Goal: Information Seeking & Learning: Understand process/instructions

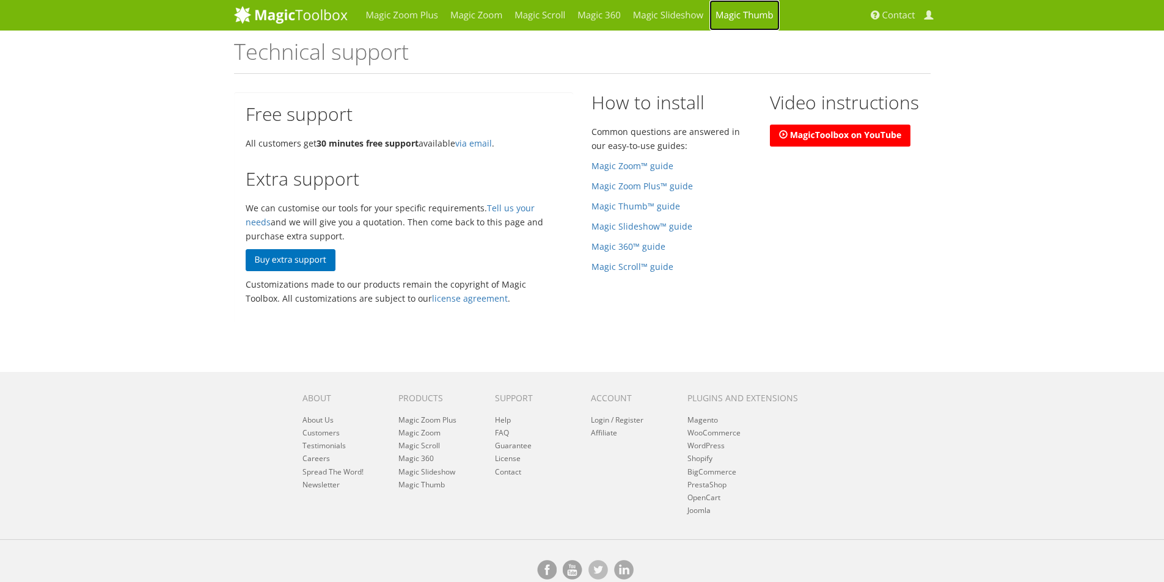
click at [745, 19] on link "Magic Thumb" at bounding box center [745, 15] width 70 height 31
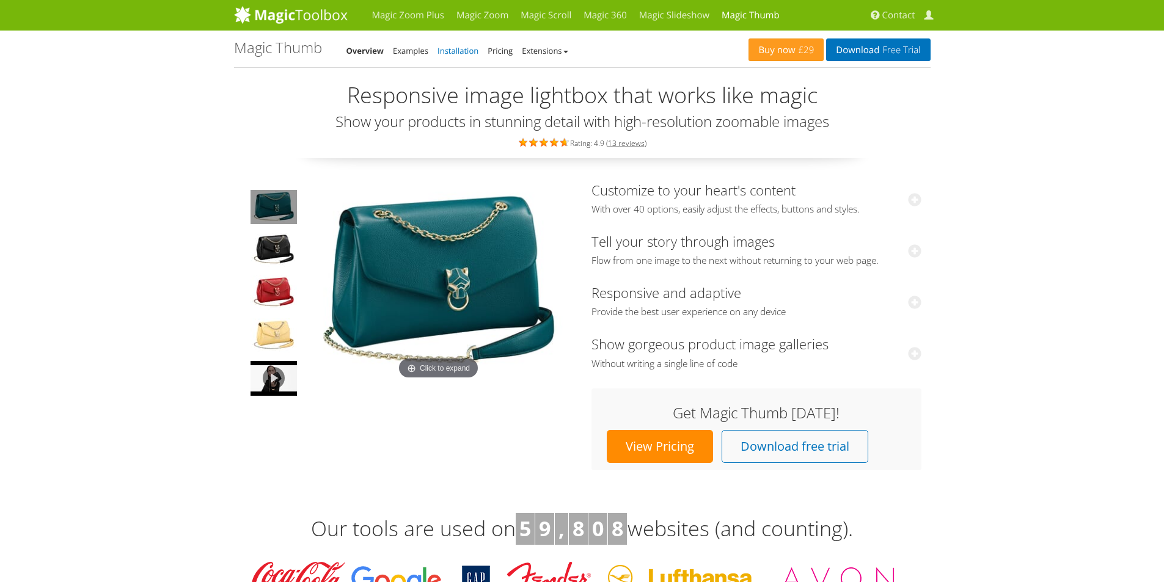
click at [463, 51] on link "Installation" at bounding box center [458, 50] width 41 height 11
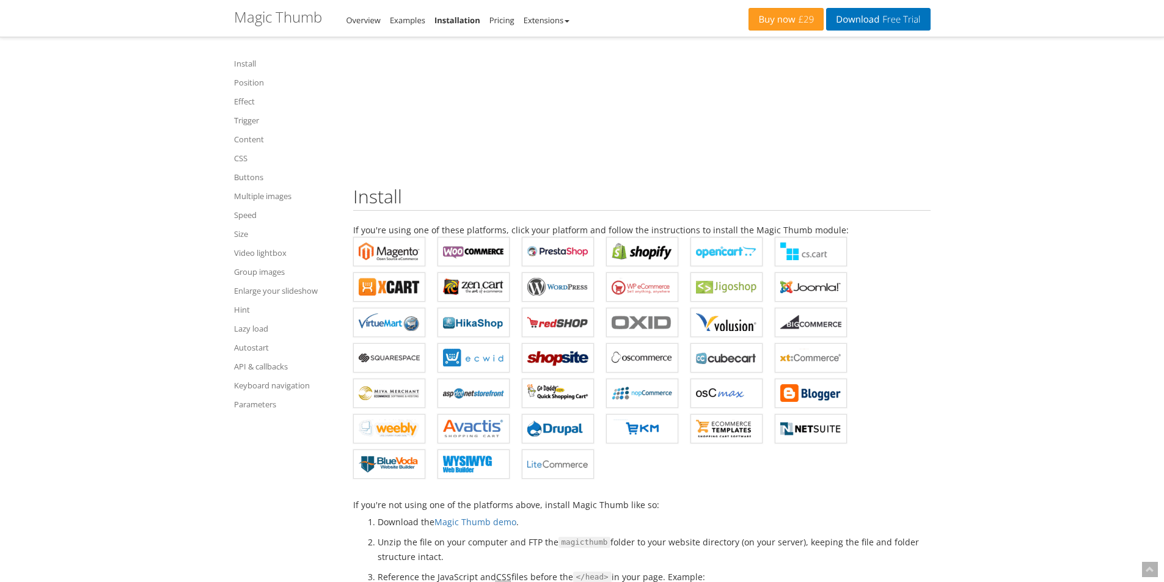
scroll to position [183, 0]
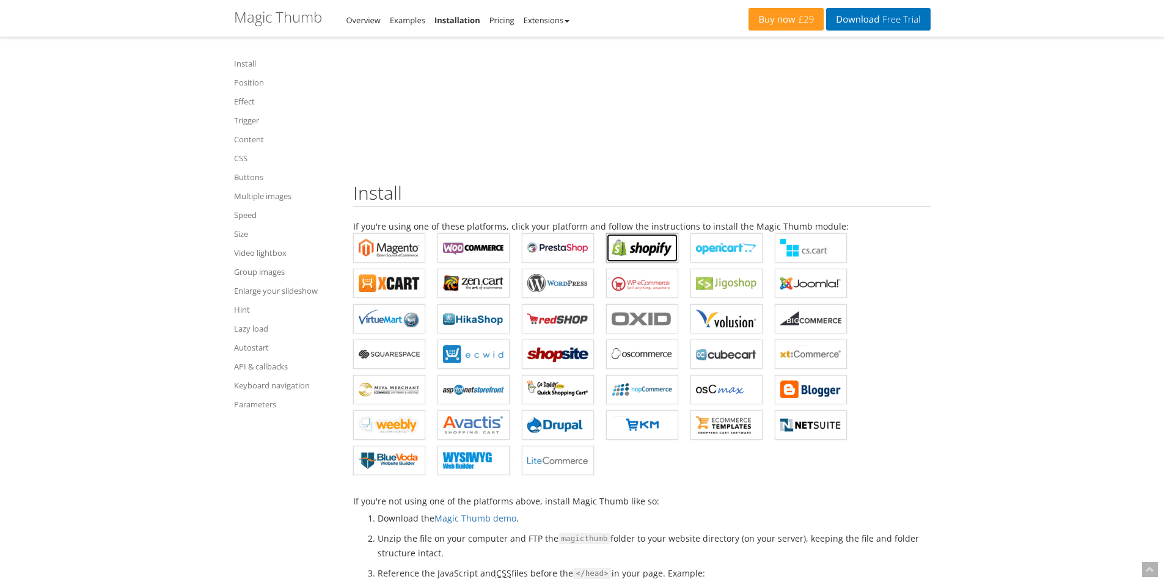
click at [641, 253] on b "Magic Thumb for Shopify" at bounding box center [642, 248] width 61 height 18
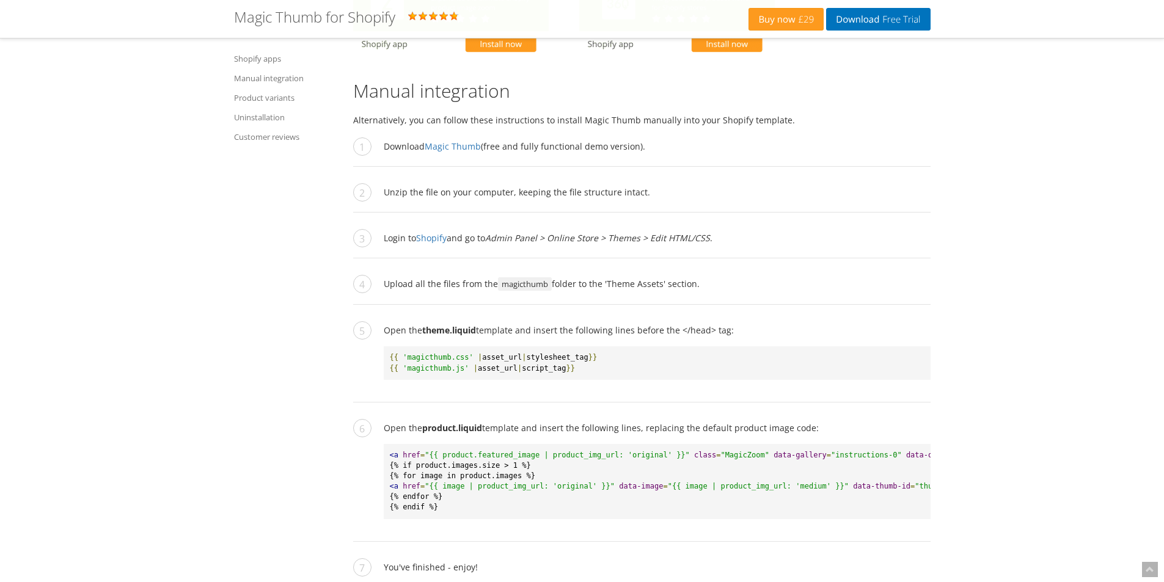
scroll to position [1161, 0]
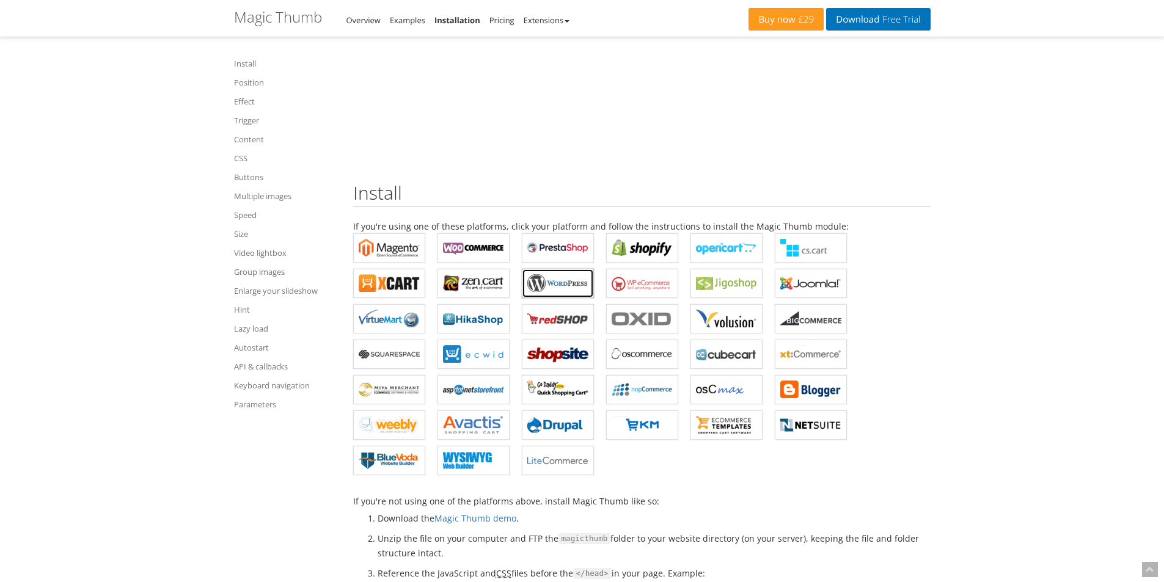
click at [549, 285] on b "Magic Thumb for WordPress" at bounding box center [557, 283] width 61 height 18
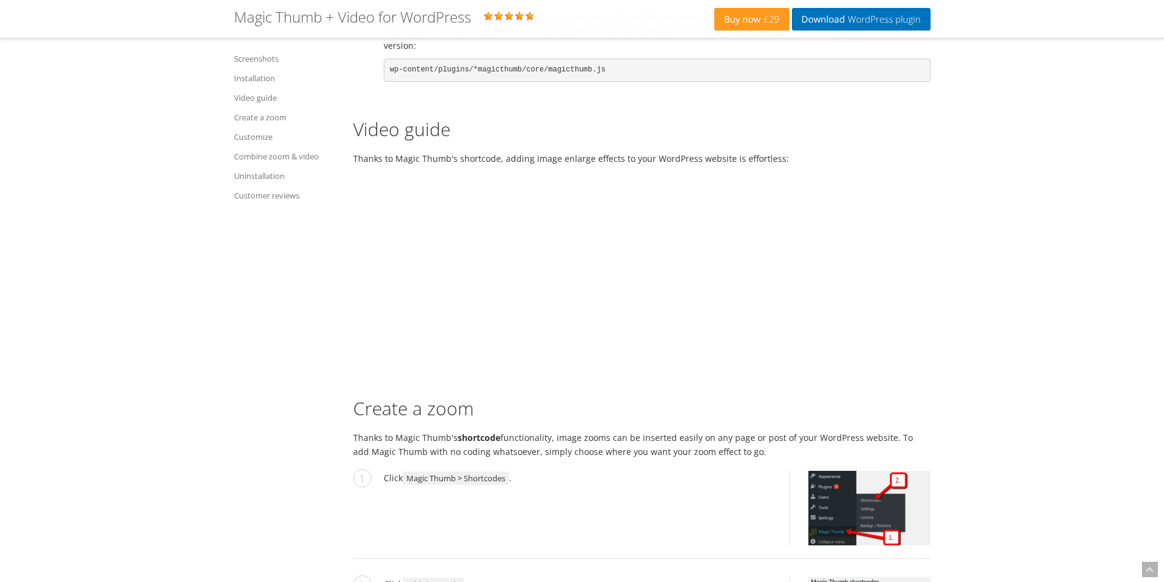
scroll to position [1650, 0]
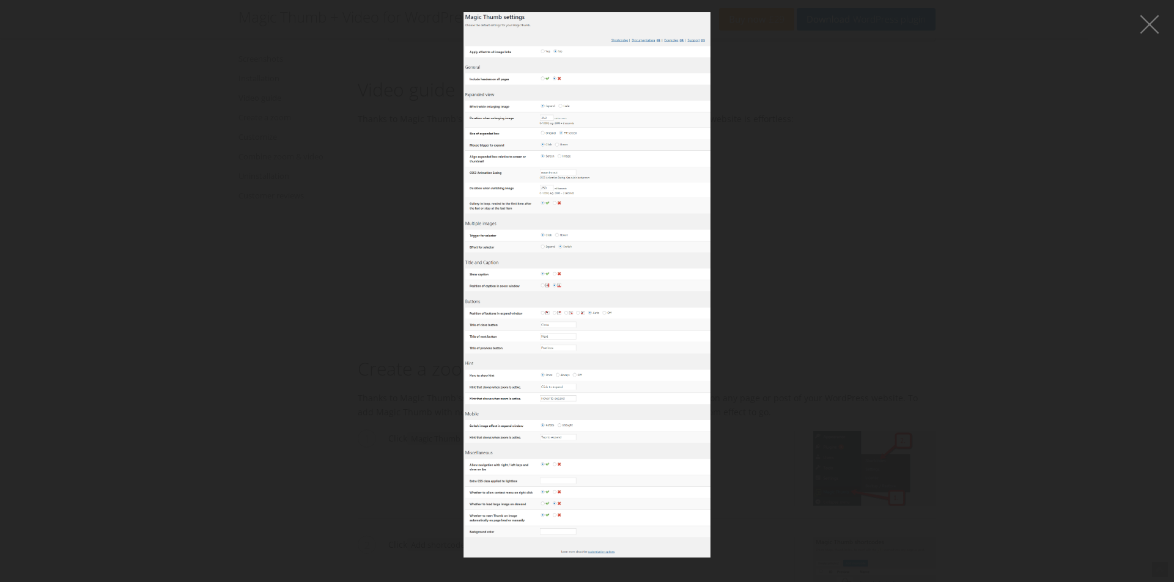
click at [592, 208] on img at bounding box center [586, 285] width 247 height 546
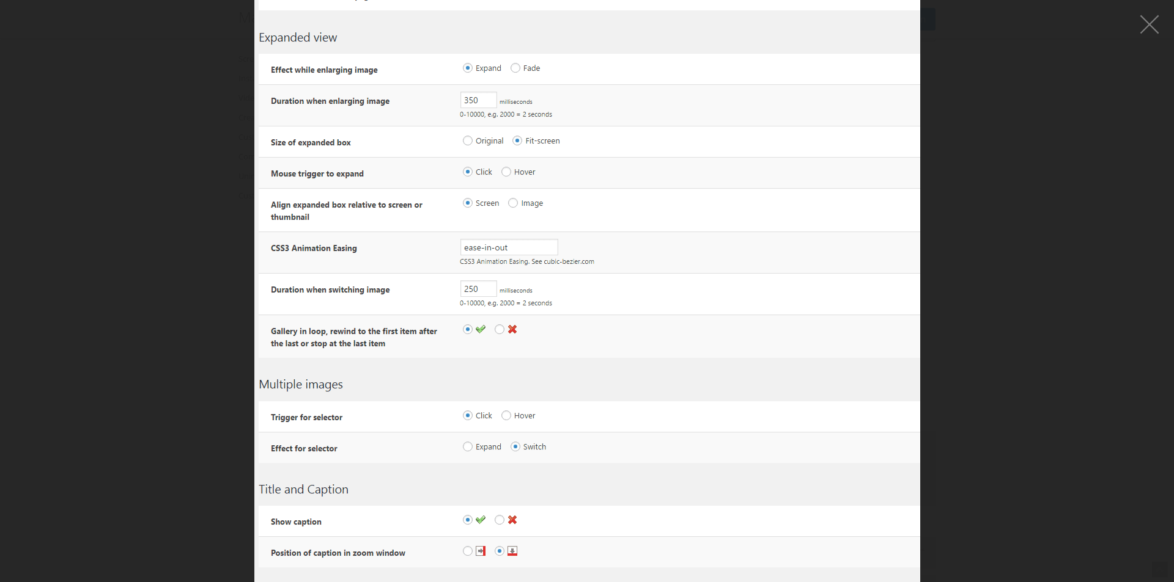
click at [919, 188] on figure at bounding box center [587, 291] width 1174 height 582
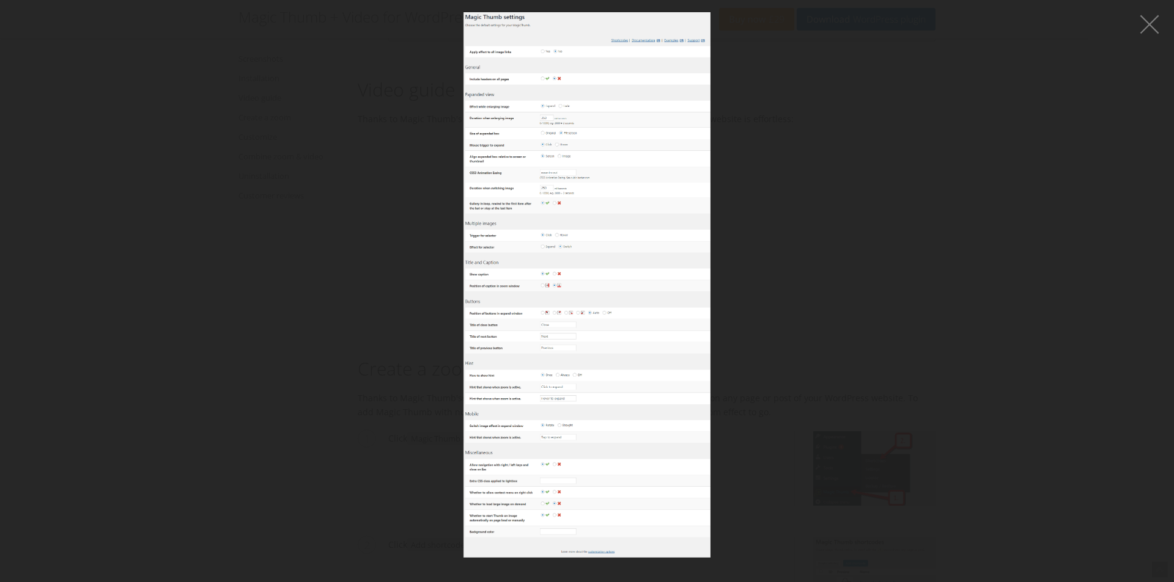
click at [898, 207] on figure at bounding box center [587, 285] width 1174 height 546
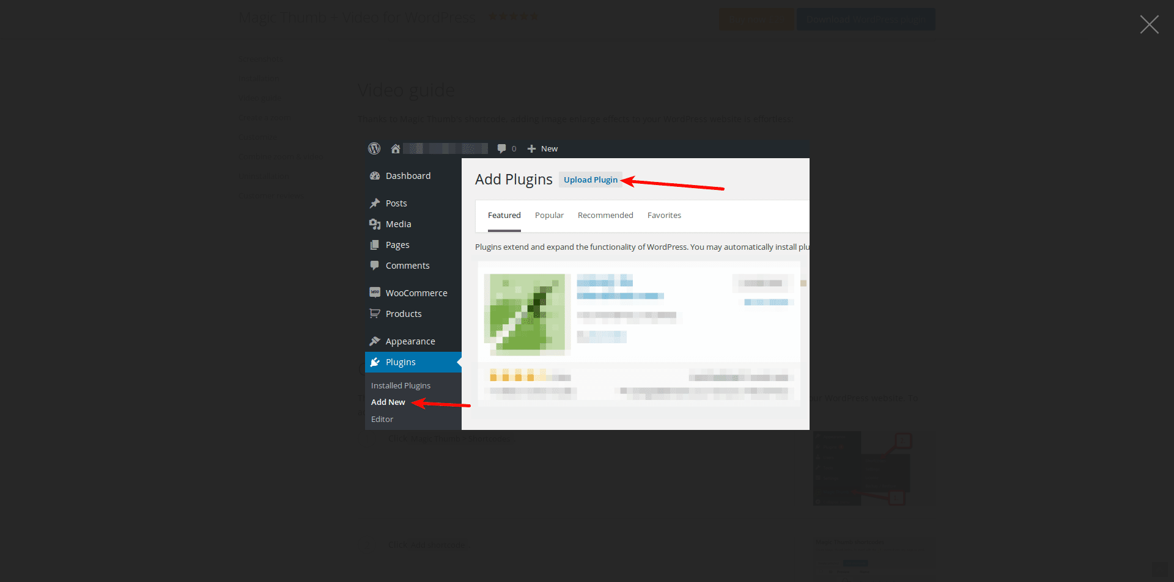
click at [914, 249] on figure at bounding box center [587, 285] width 1174 height 546
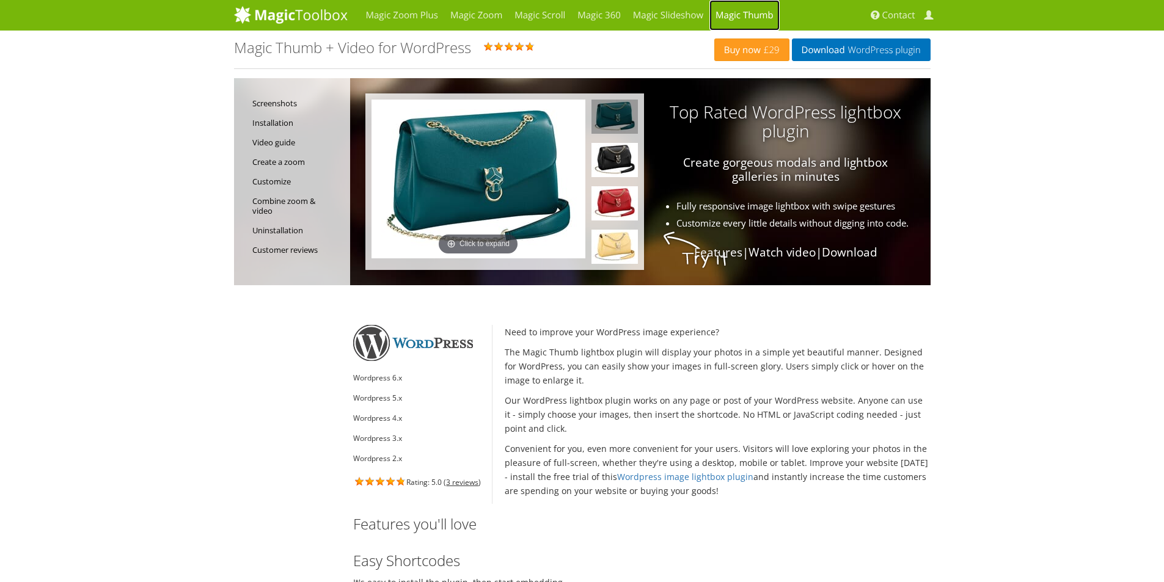
click at [735, 15] on link "Magic Thumb" at bounding box center [745, 15] width 70 height 31
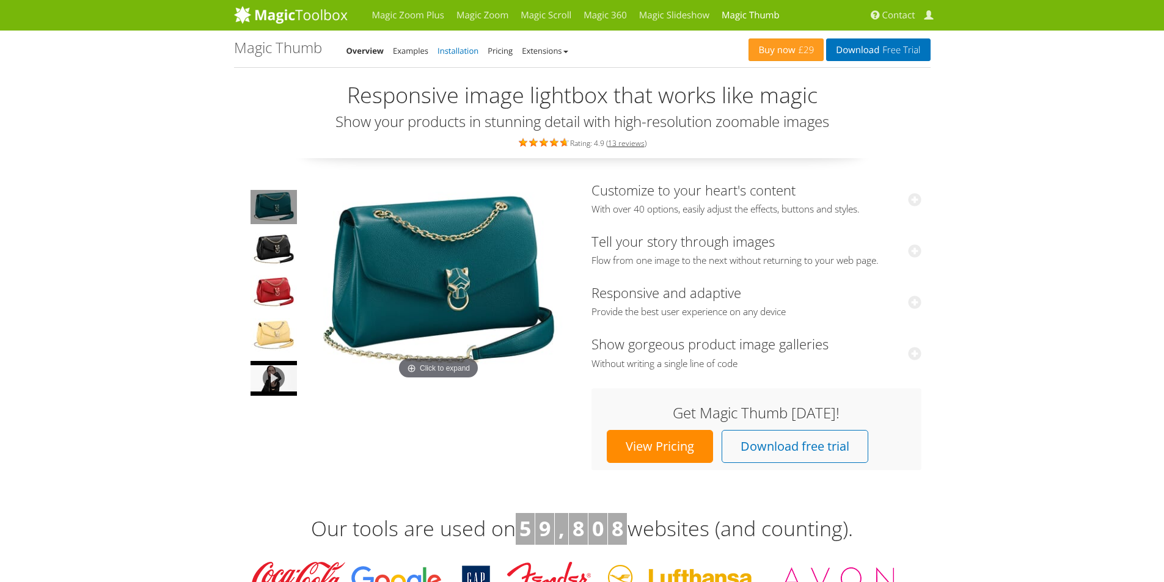
click at [461, 50] on link "Installation" at bounding box center [458, 50] width 41 height 11
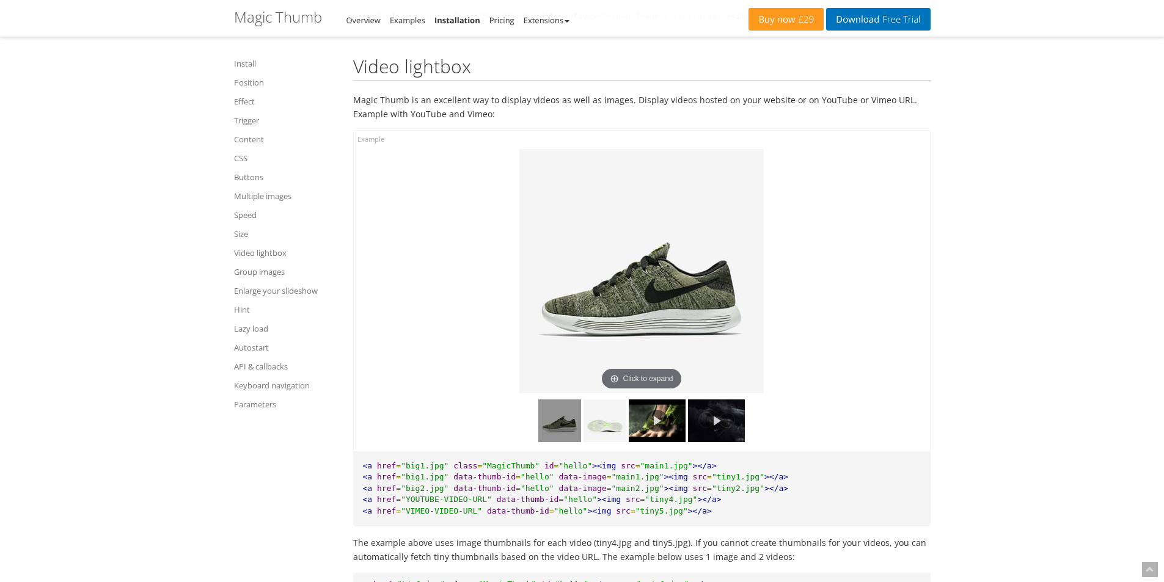
scroll to position [8522, 0]
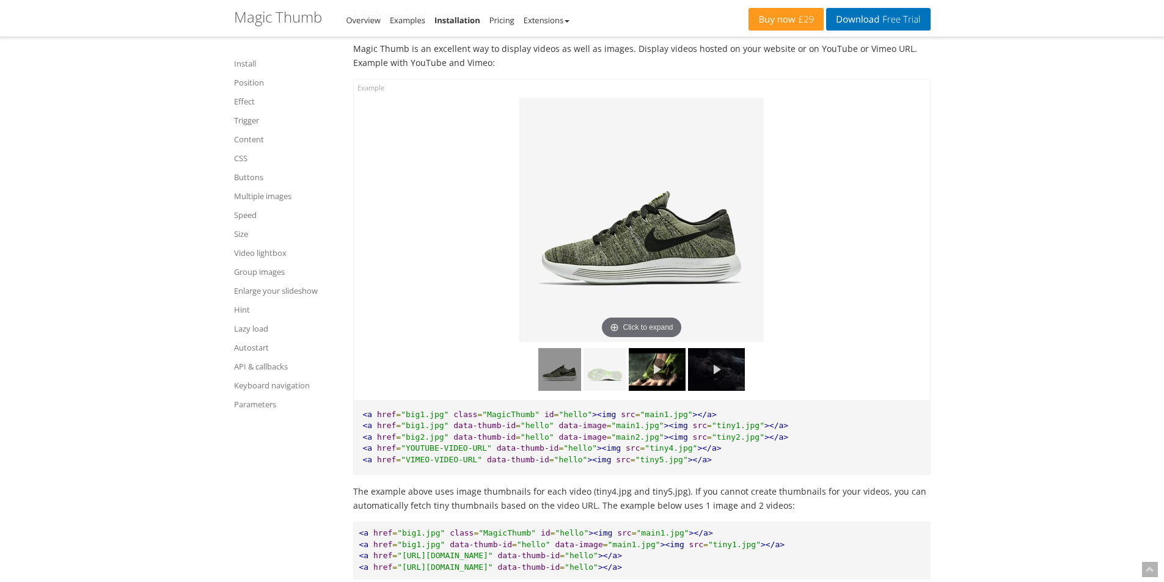
click at [727, 388] on img at bounding box center [716, 369] width 57 height 43
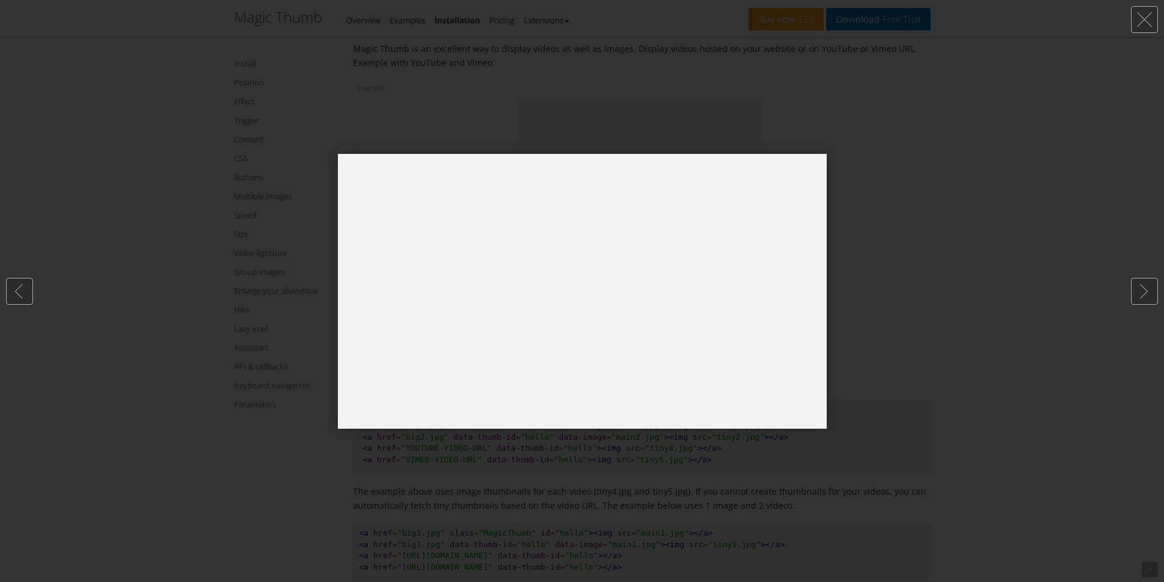
click at [671, 131] on div at bounding box center [582, 291] width 1164 height 582
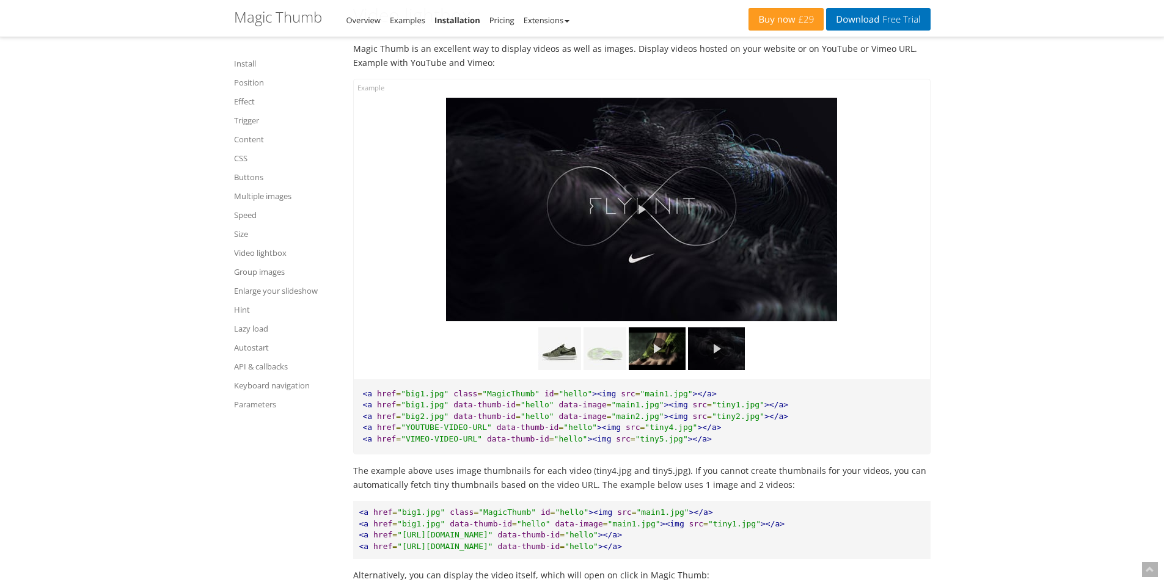
click at [658, 370] on link at bounding box center [657, 349] width 57 height 43
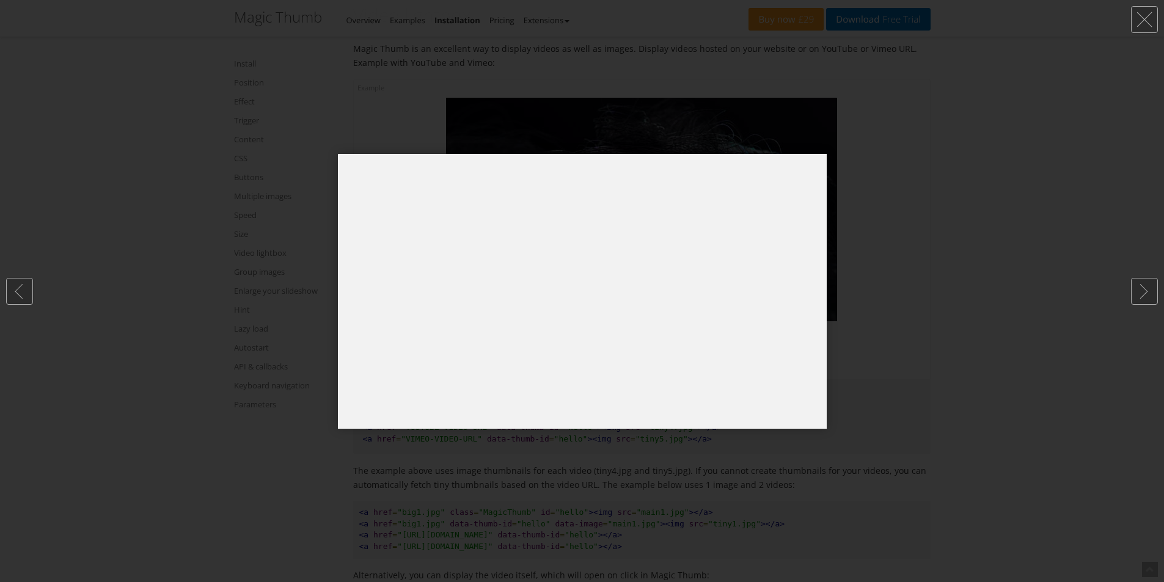
click at [957, 212] on div at bounding box center [582, 291] width 1164 height 582
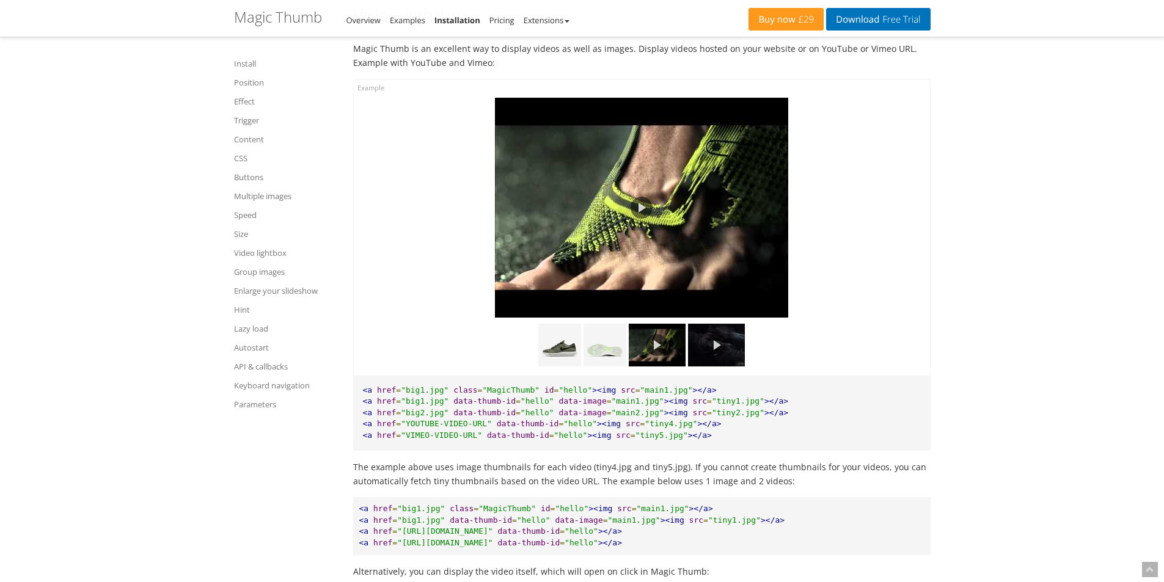
click at [713, 359] on link at bounding box center [716, 345] width 57 height 43
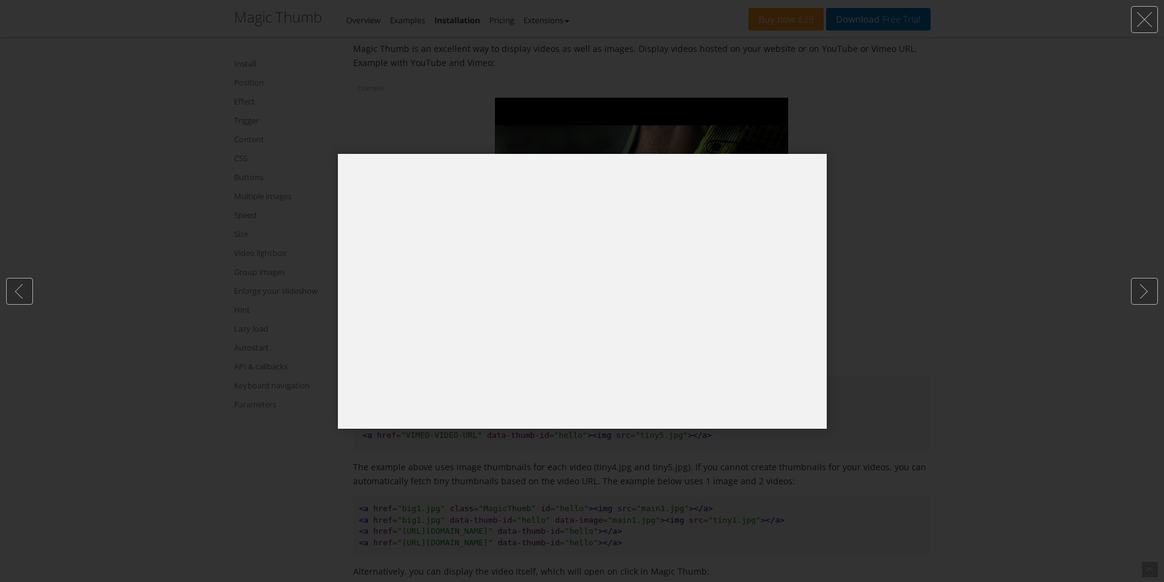
click at [874, 341] on div at bounding box center [582, 291] width 1164 height 582
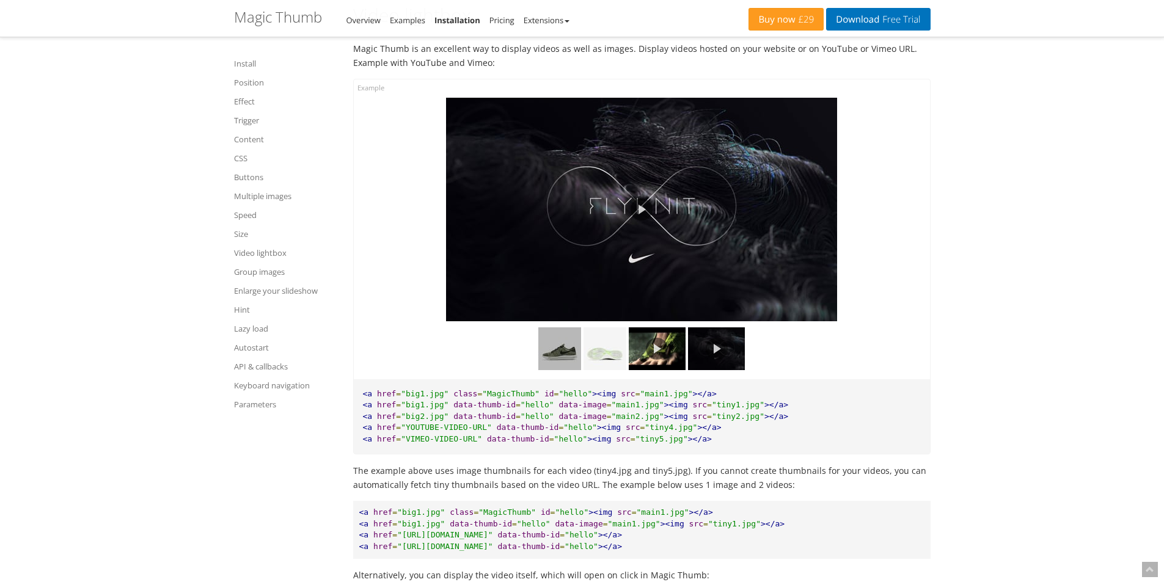
click at [559, 361] on img at bounding box center [559, 349] width 43 height 43
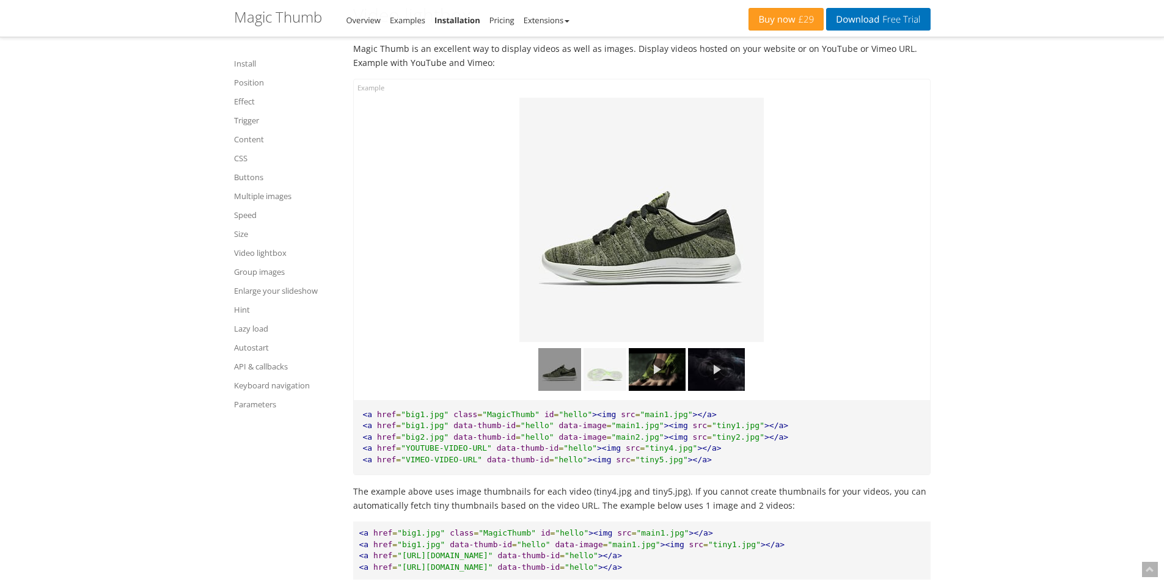
click at [663, 391] on link at bounding box center [657, 369] width 57 height 43
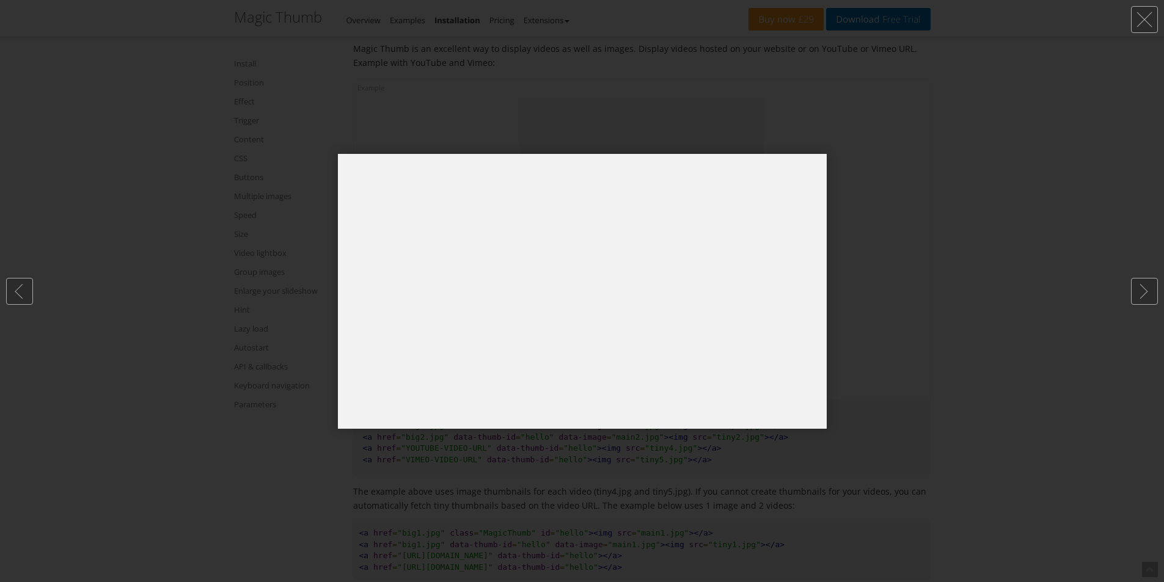
click at [952, 366] on div at bounding box center [582, 291] width 1164 height 582
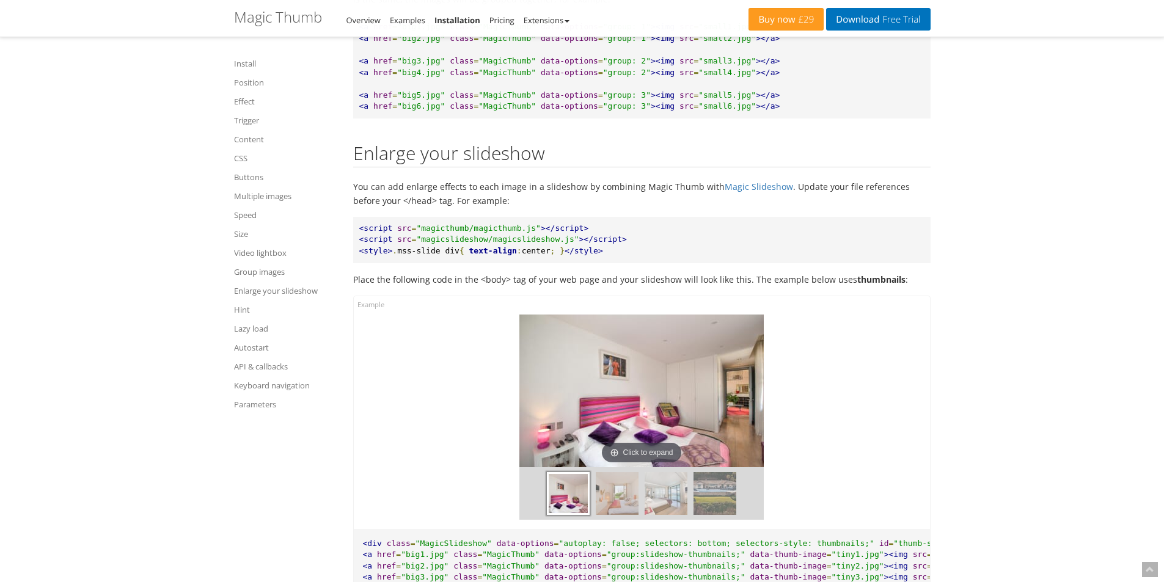
scroll to position [10294, 0]
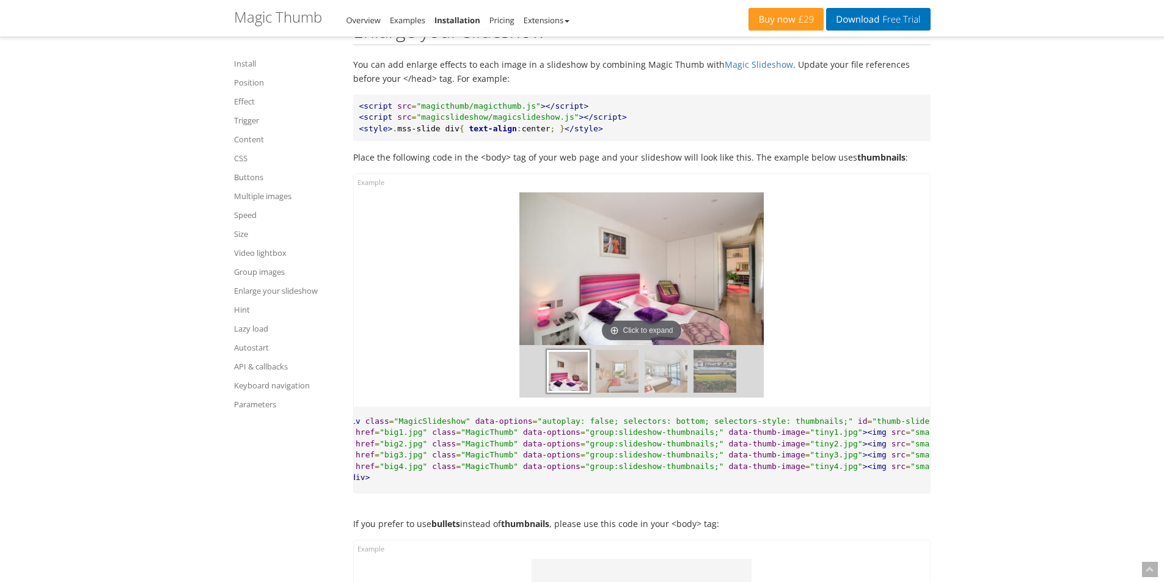
scroll to position [0, 40]
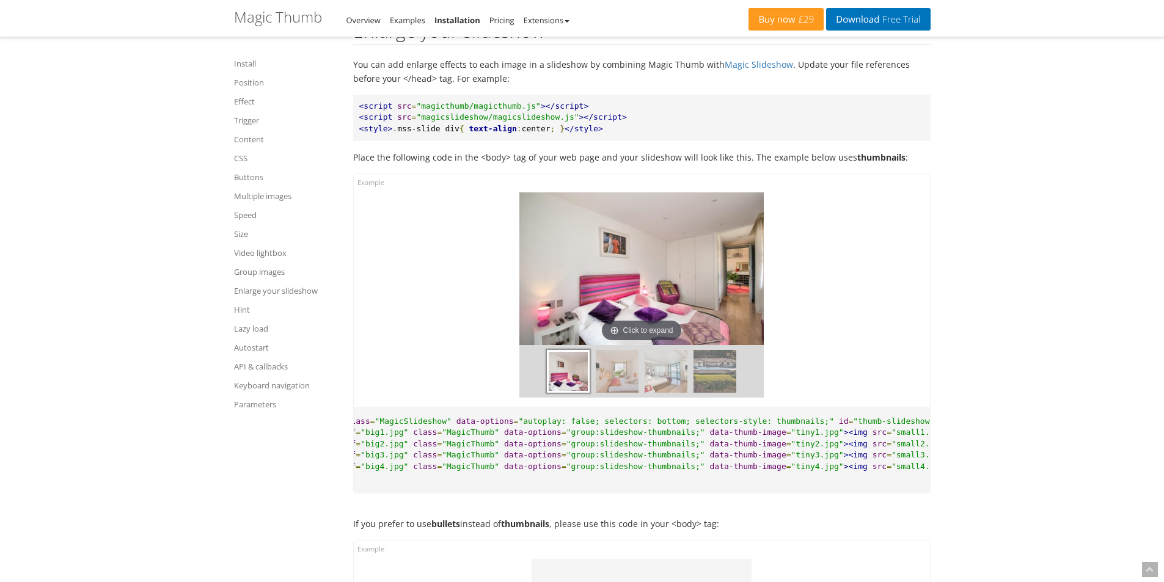
click at [710, 385] on img at bounding box center [715, 371] width 43 height 43
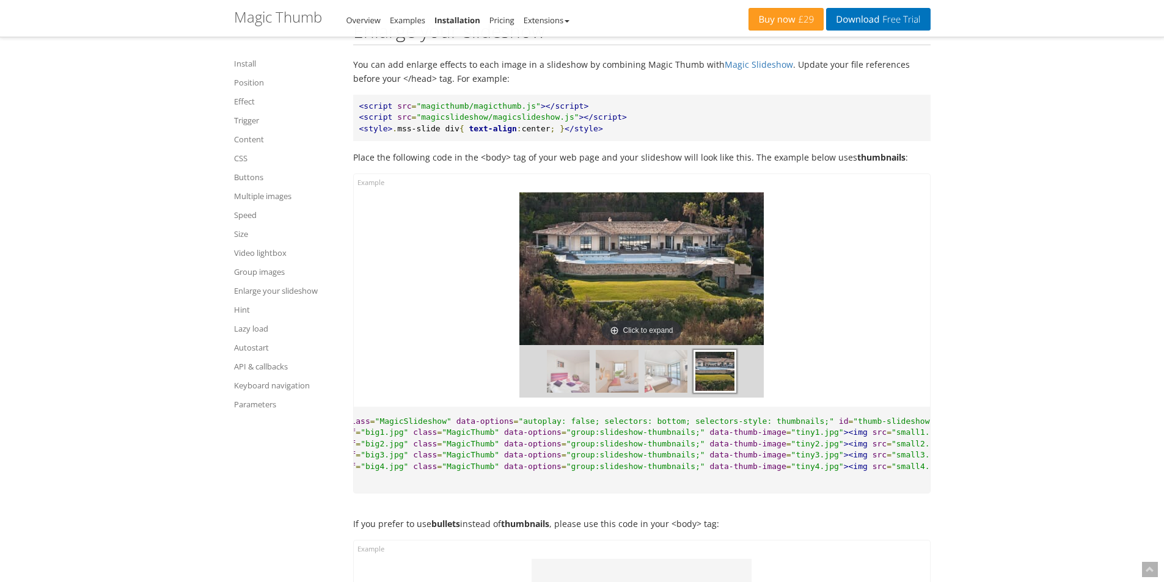
click at [661, 385] on img at bounding box center [666, 371] width 43 height 43
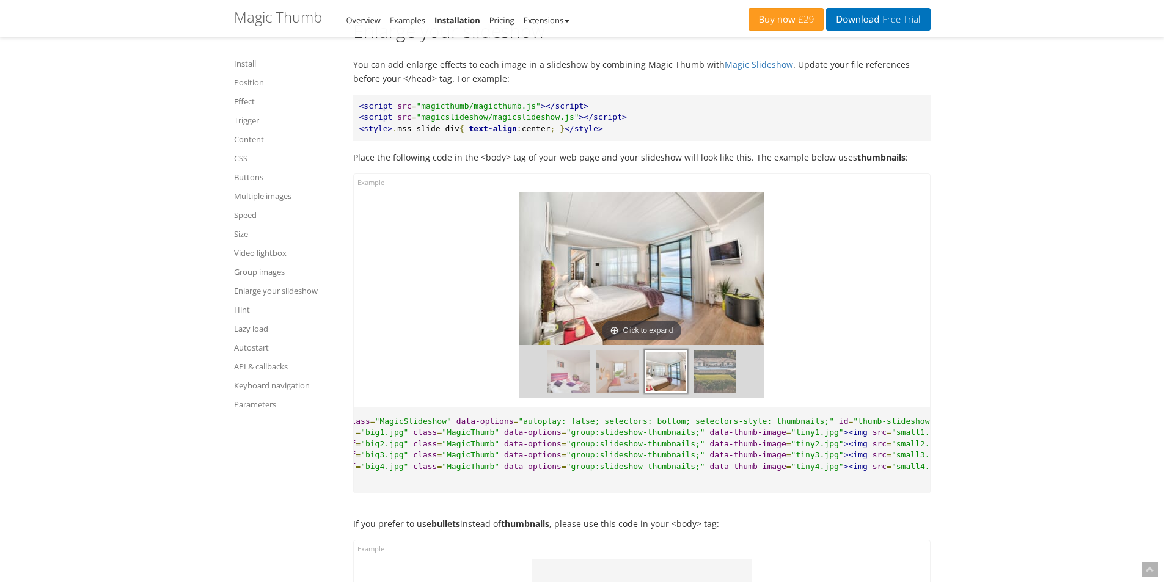
click at [622, 386] on img at bounding box center [617, 371] width 43 height 43
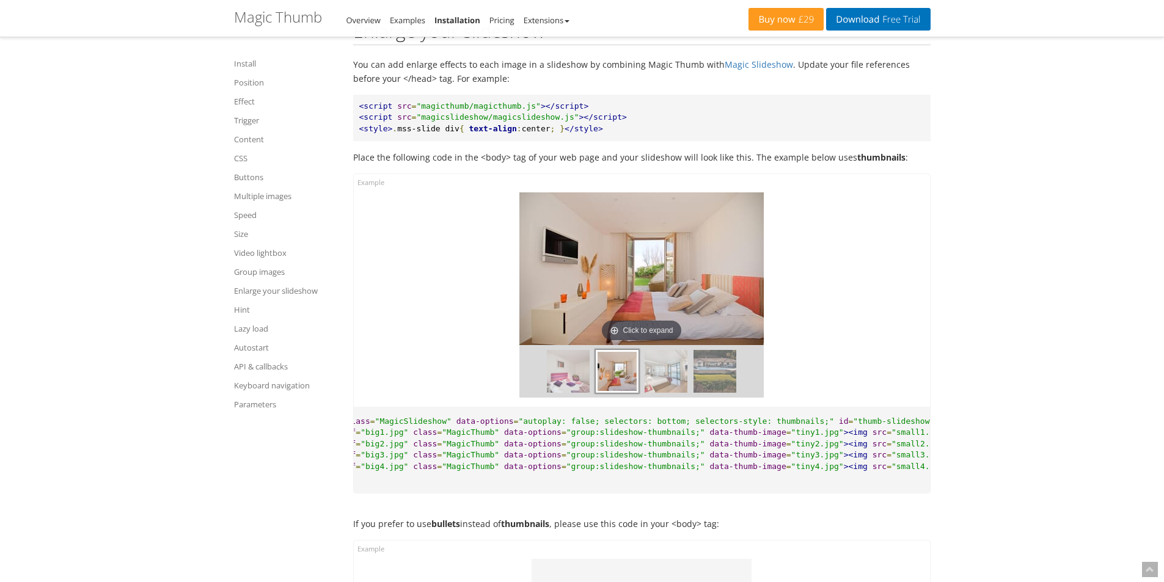
click at [565, 392] on img at bounding box center [568, 371] width 43 height 43
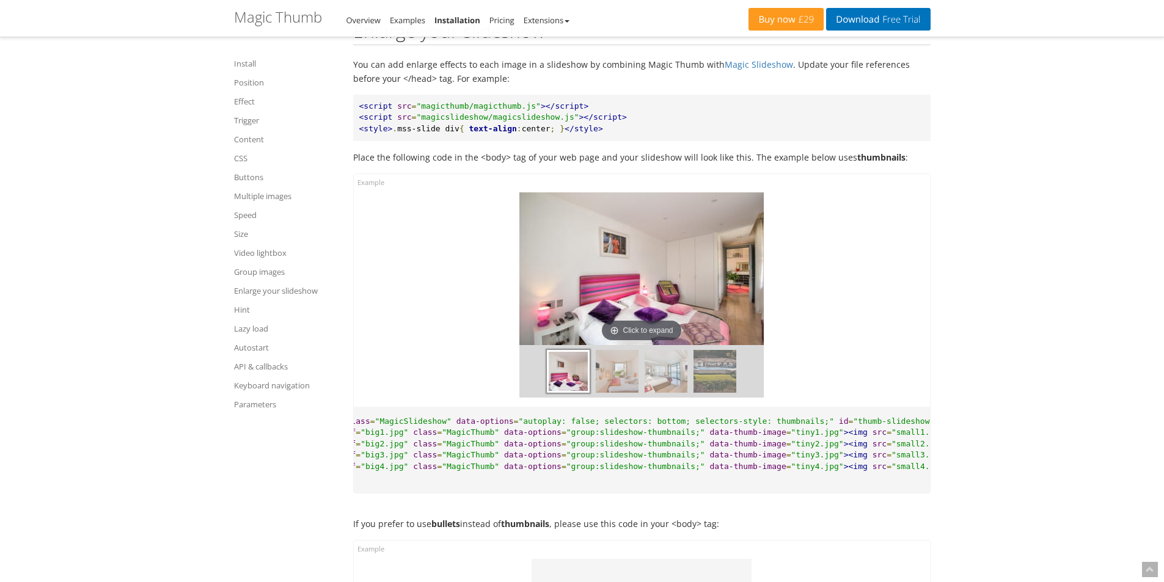
click at [919, 288] on div "Click to expand Click to expand Click to expand Click to expand" at bounding box center [642, 290] width 576 height 233
click at [666, 274] on img at bounding box center [642, 269] width 244 height 153
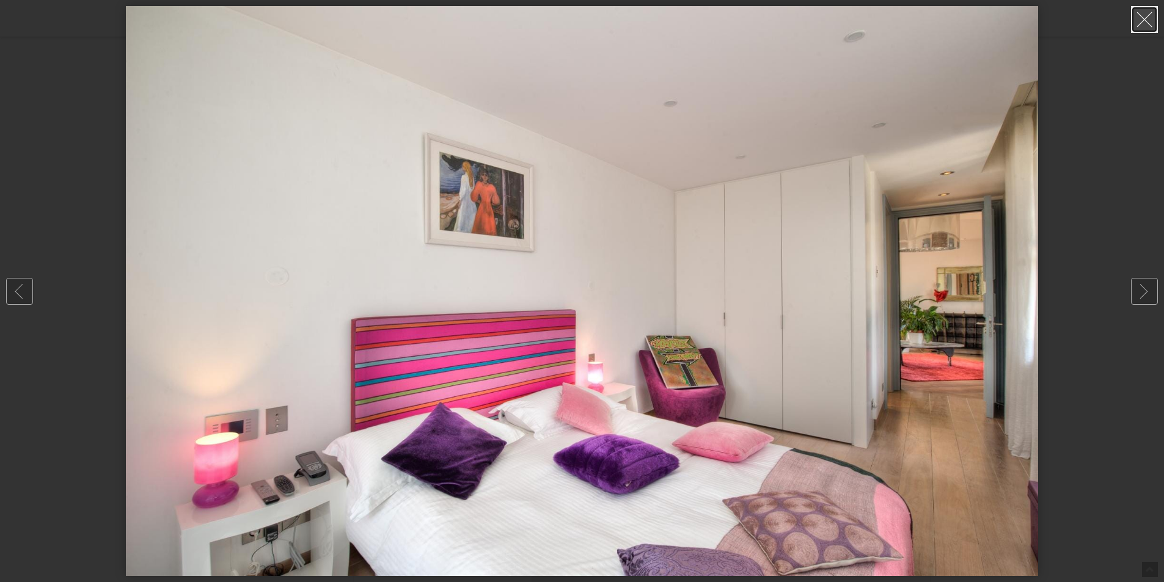
click at [1141, 17] on link at bounding box center [1144, 19] width 27 height 27
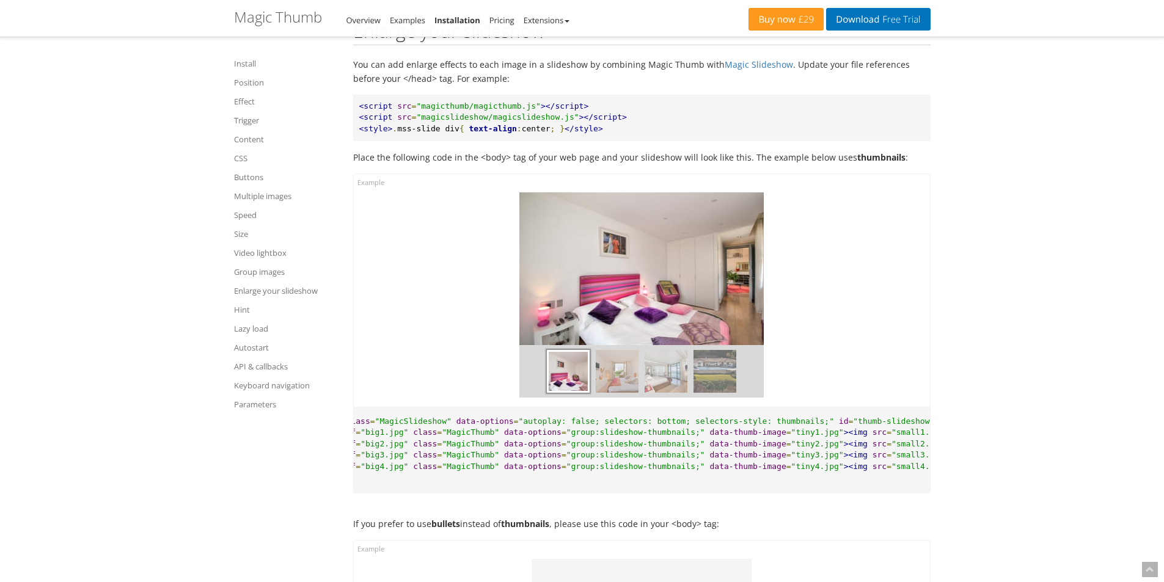
click at [656, 382] on img at bounding box center [666, 371] width 43 height 43
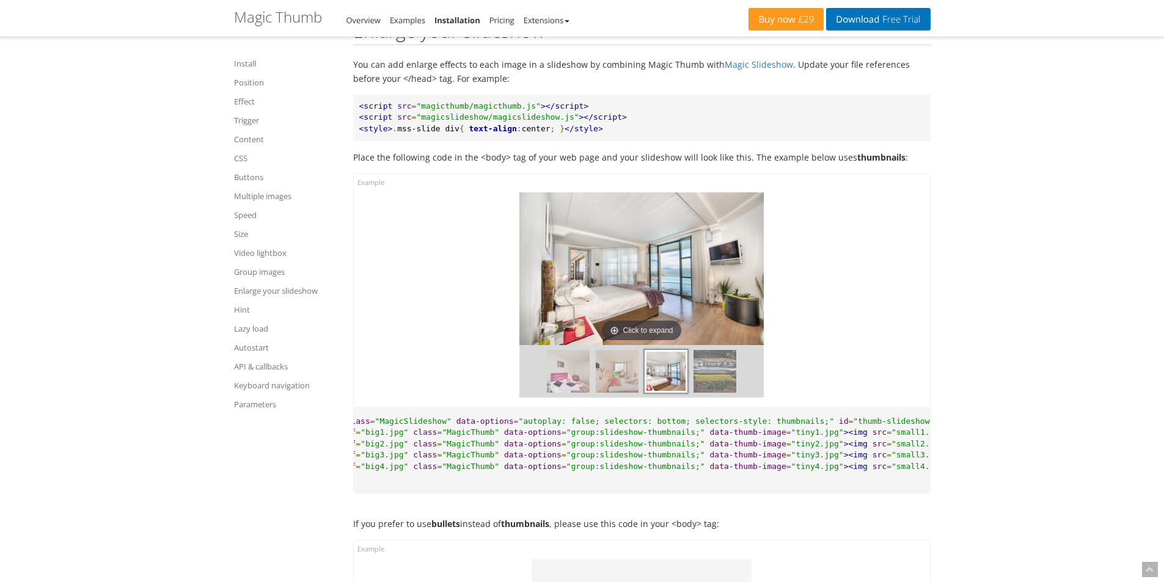
click at [724, 386] on img at bounding box center [715, 371] width 43 height 43
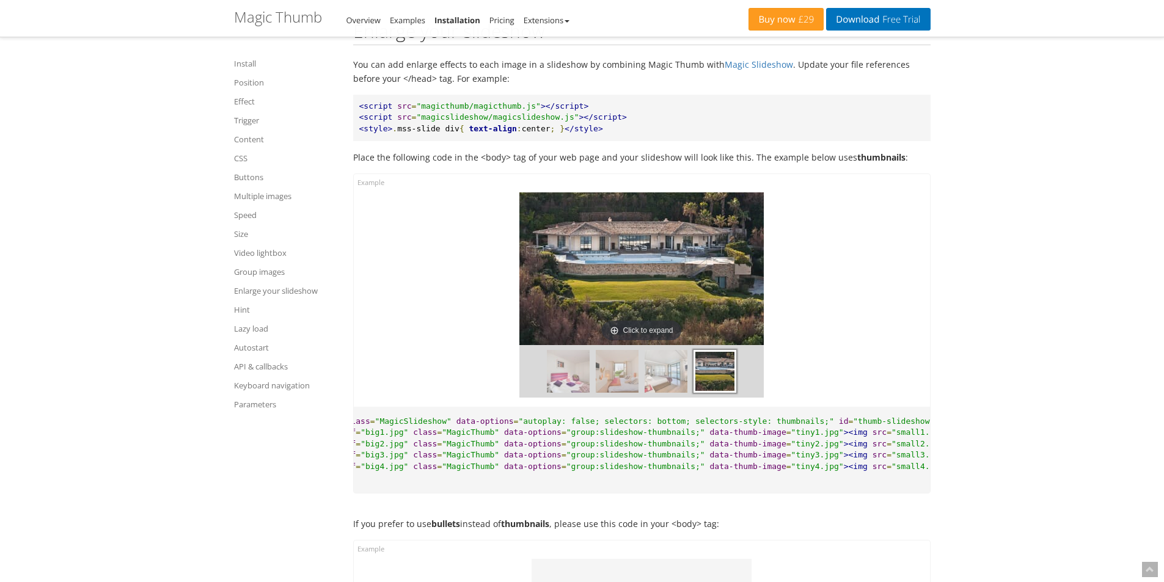
click at [594, 393] on div at bounding box center [642, 371] width 244 height 53
click at [573, 392] on img at bounding box center [568, 371] width 43 height 43
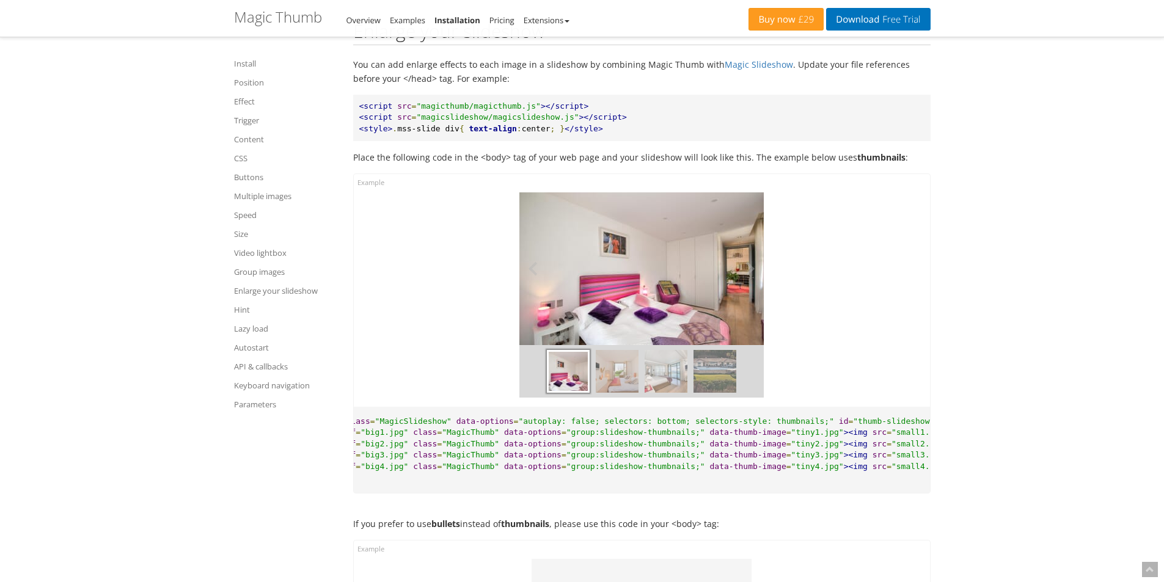
click at [622, 316] on img at bounding box center [642, 269] width 244 height 153
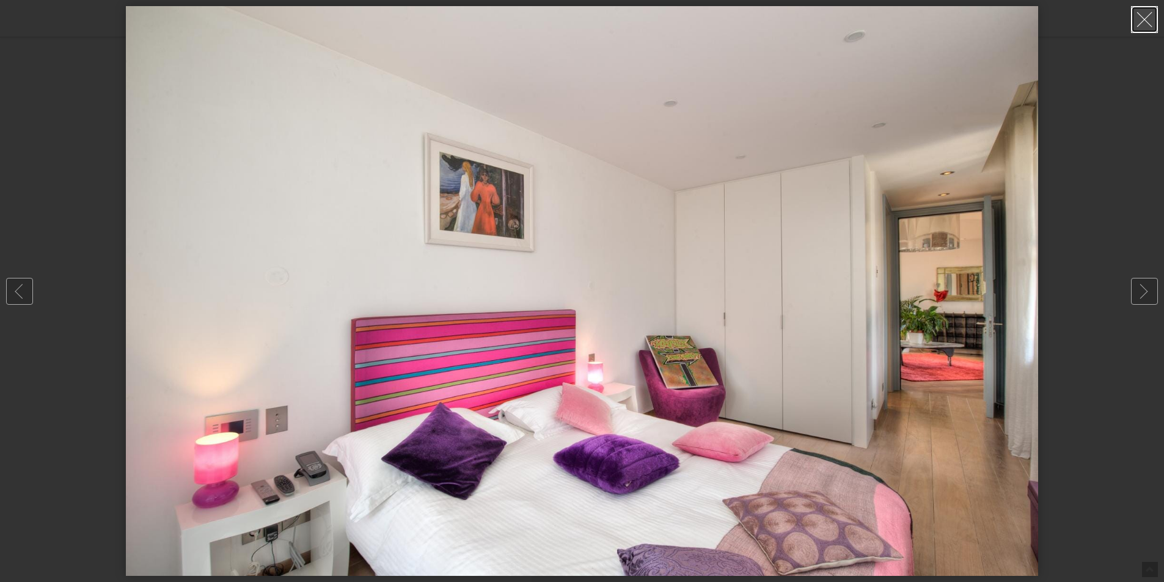
click at [1146, 23] on link at bounding box center [1144, 19] width 27 height 27
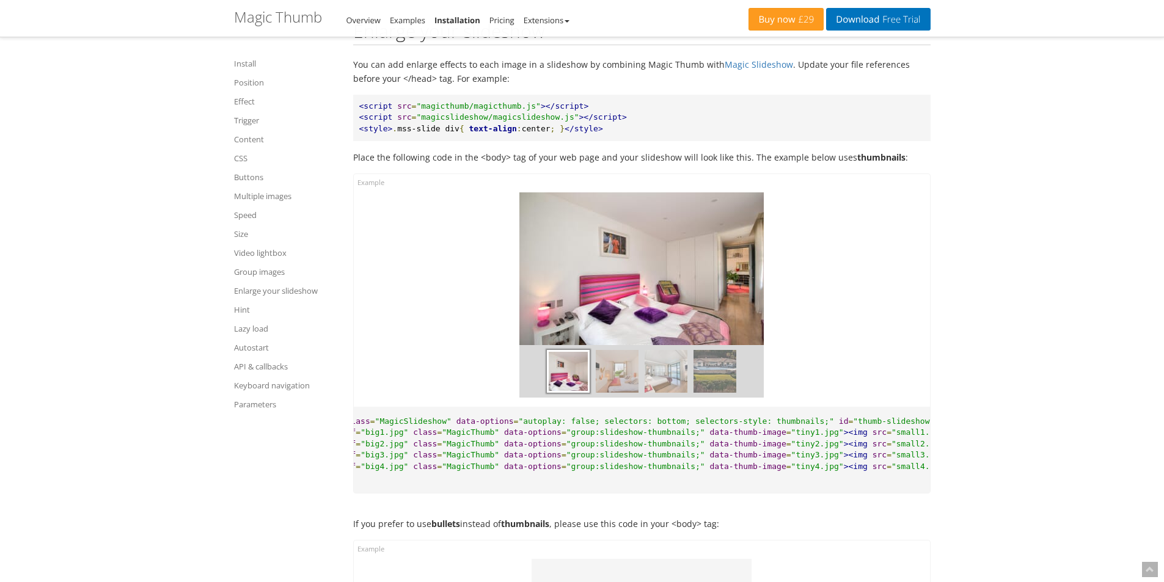
click at [621, 377] on img at bounding box center [617, 371] width 43 height 43
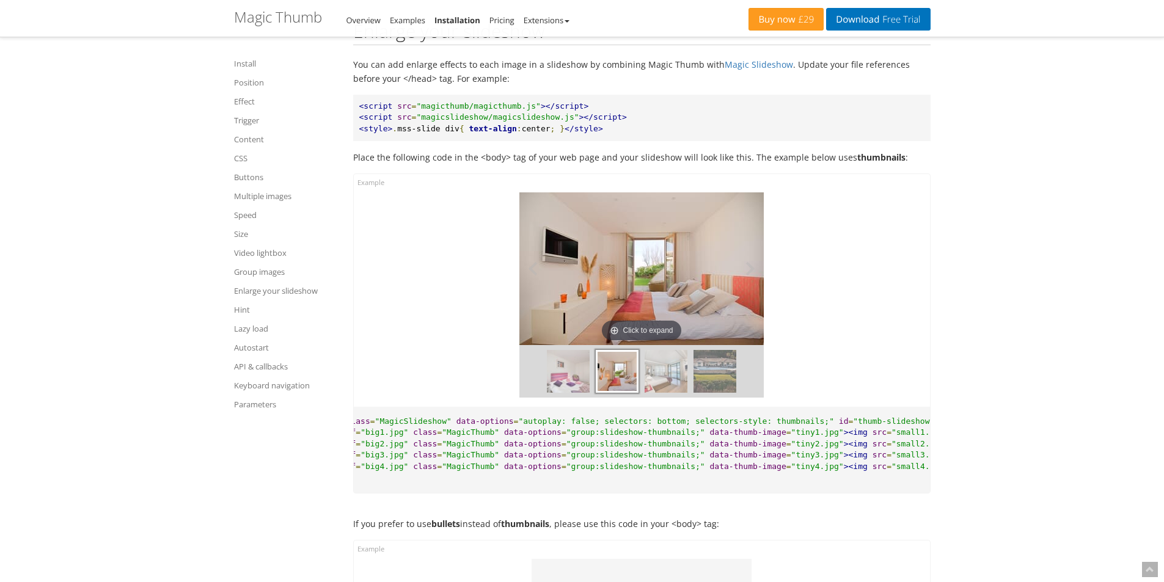
click at [623, 293] on img at bounding box center [642, 269] width 244 height 153
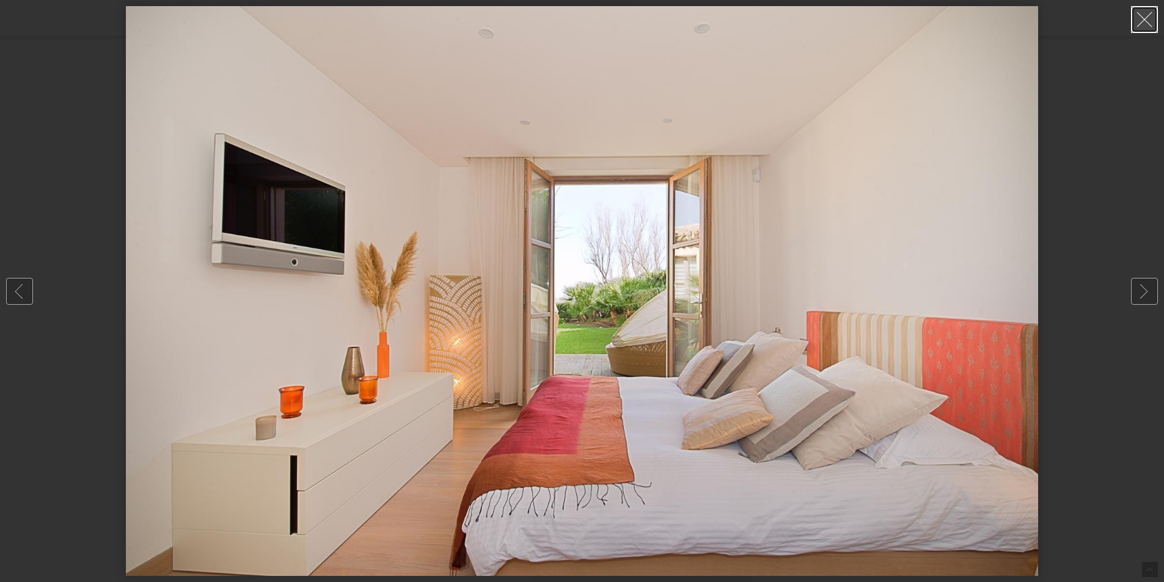
click at [1149, 23] on link at bounding box center [1144, 19] width 27 height 27
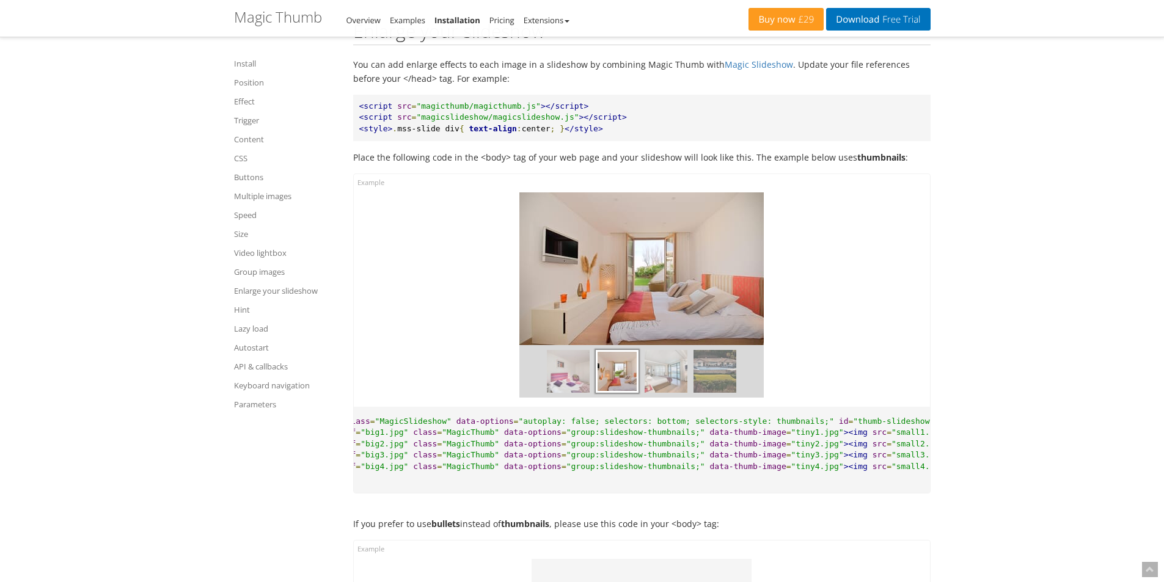
click at [663, 387] on img at bounding box center [666, 371] width 43 height 43
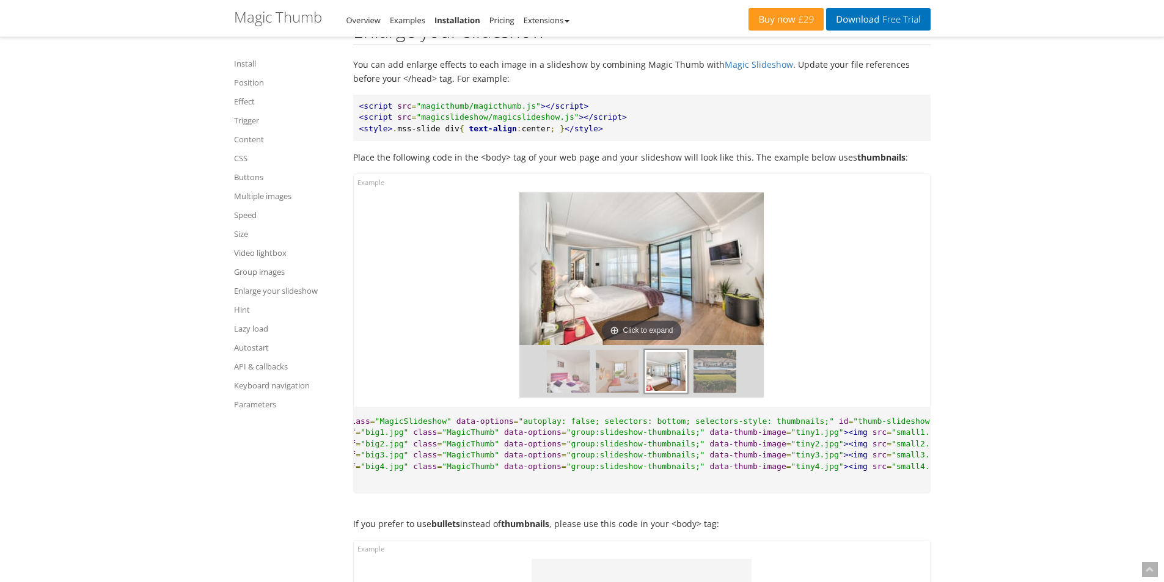
click at [655, 322] on img at bounding box center [642, 269] width 244 height 153
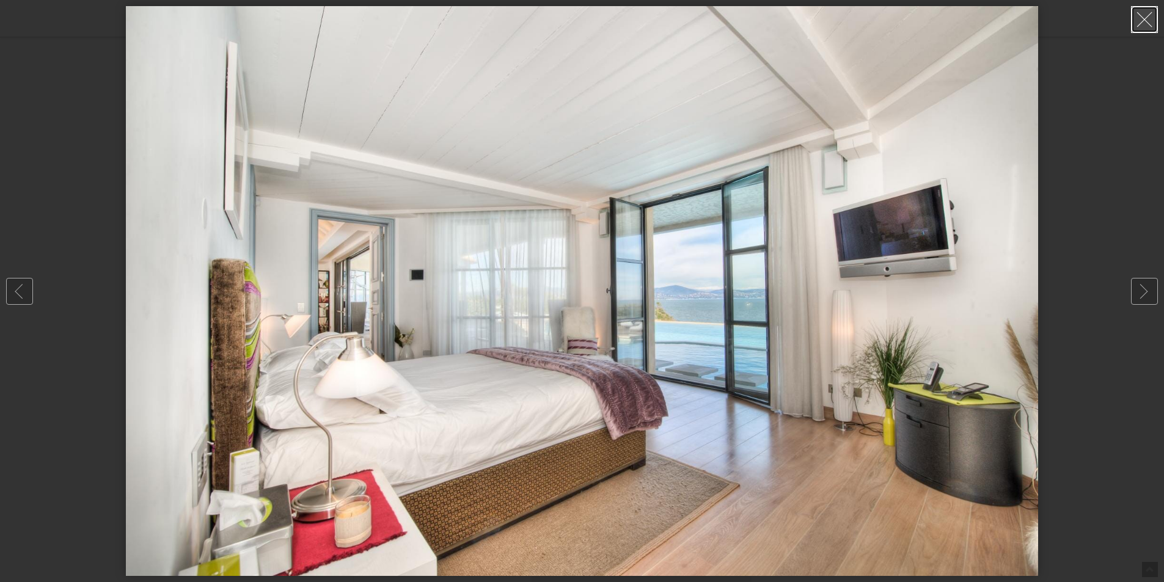
click at [1139, 28] on link at bounding box center [1144, 19] width 27 height 27
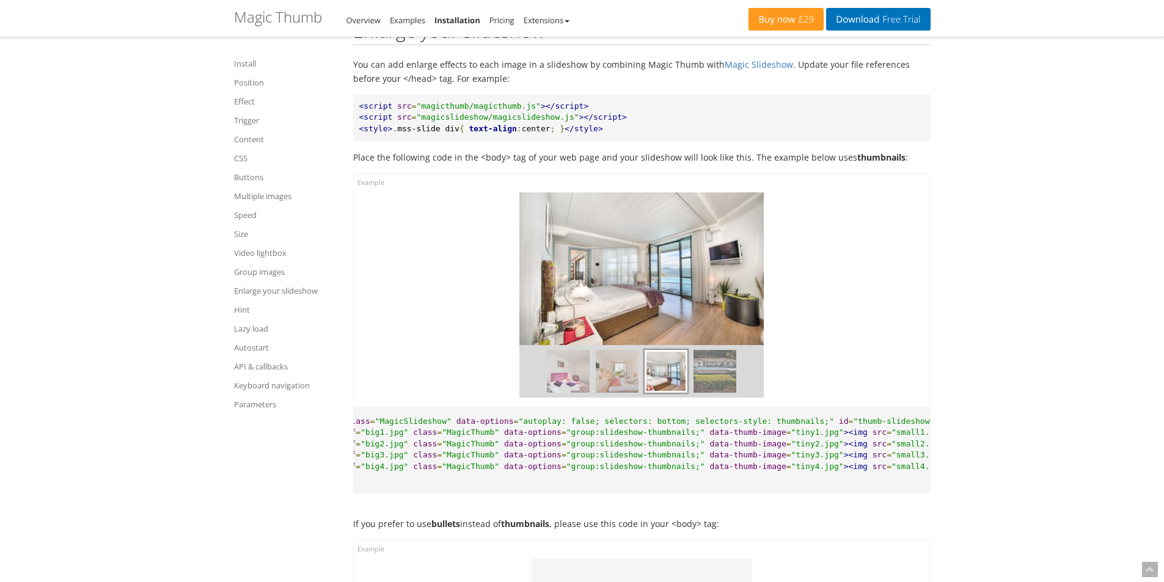
click at [716, 390] on img at bounding box center [715, 371] width 43 height 43
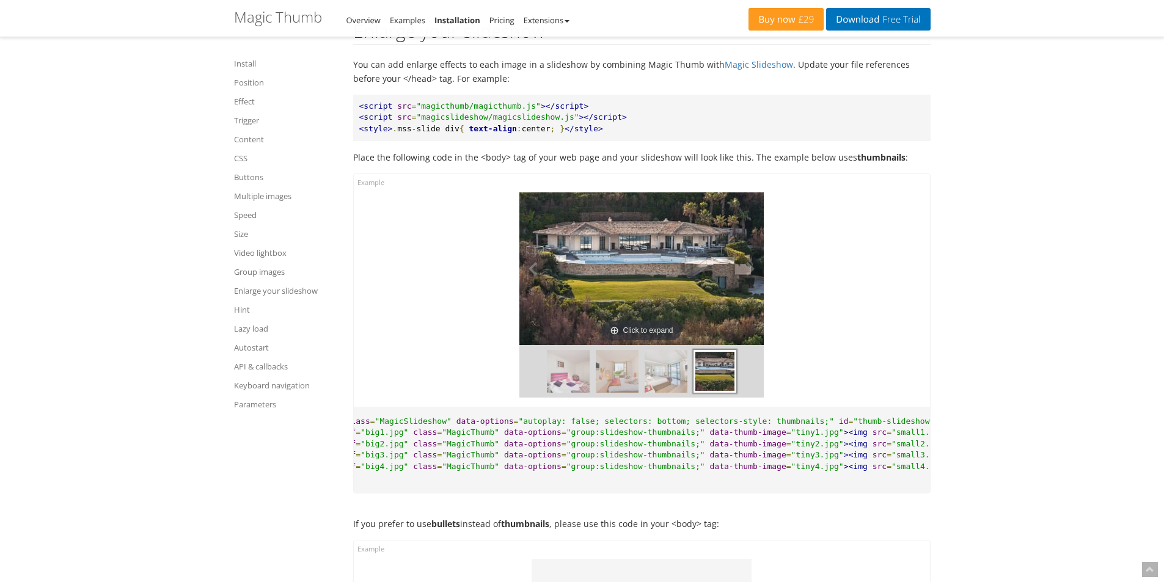
click at [632, 284] on img at bounding box center [642, 269] width 244 height 153
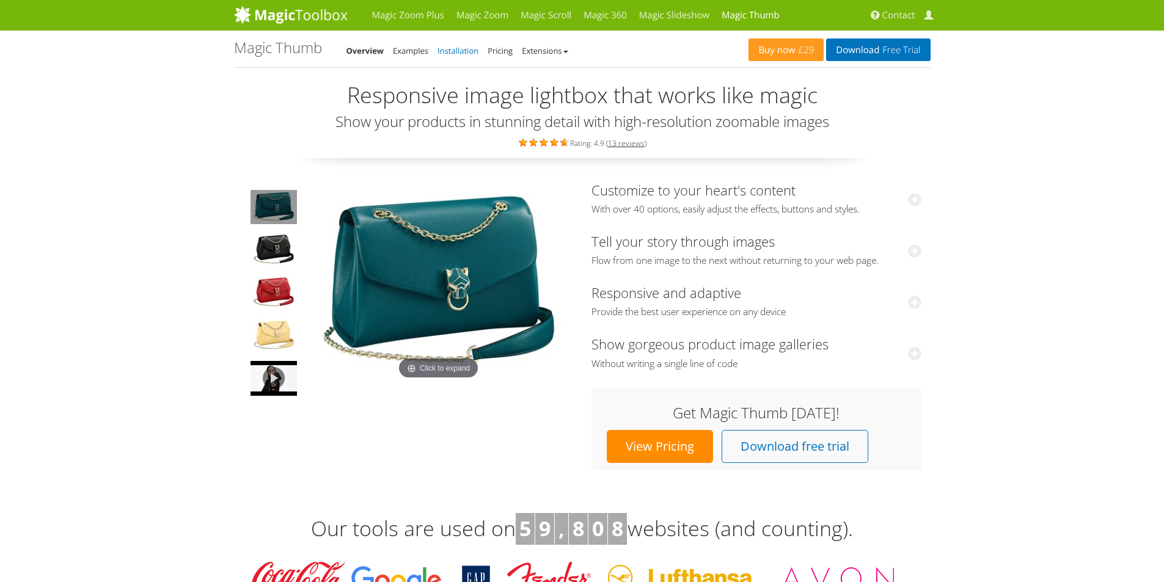
click at [453, 53] on link "Installation" at bounding box center [458, 50] width 41 height 11
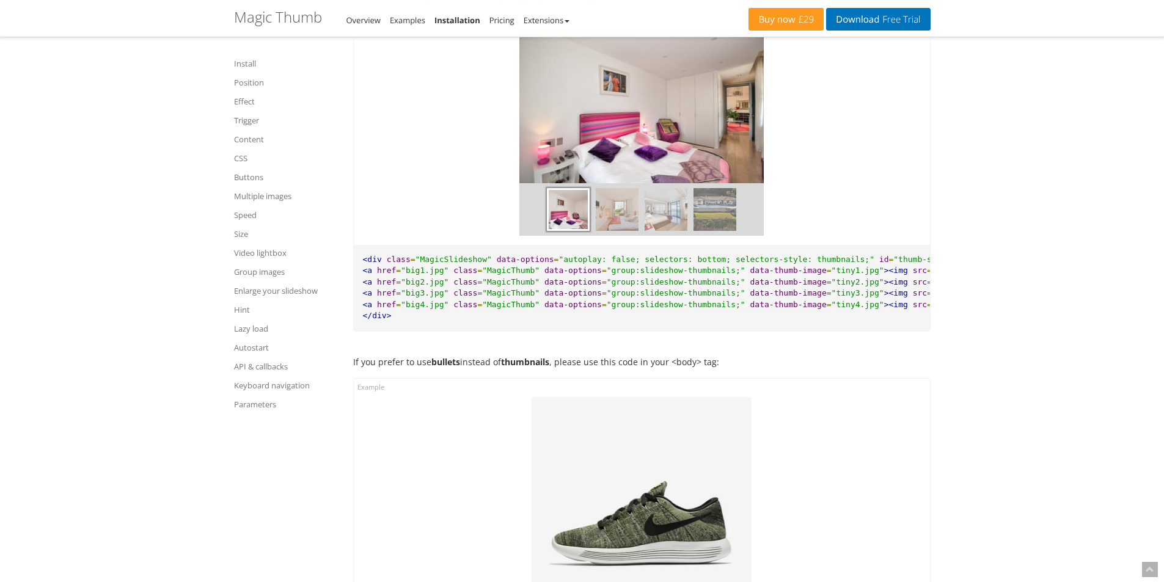
scroll to position [10143, 0]
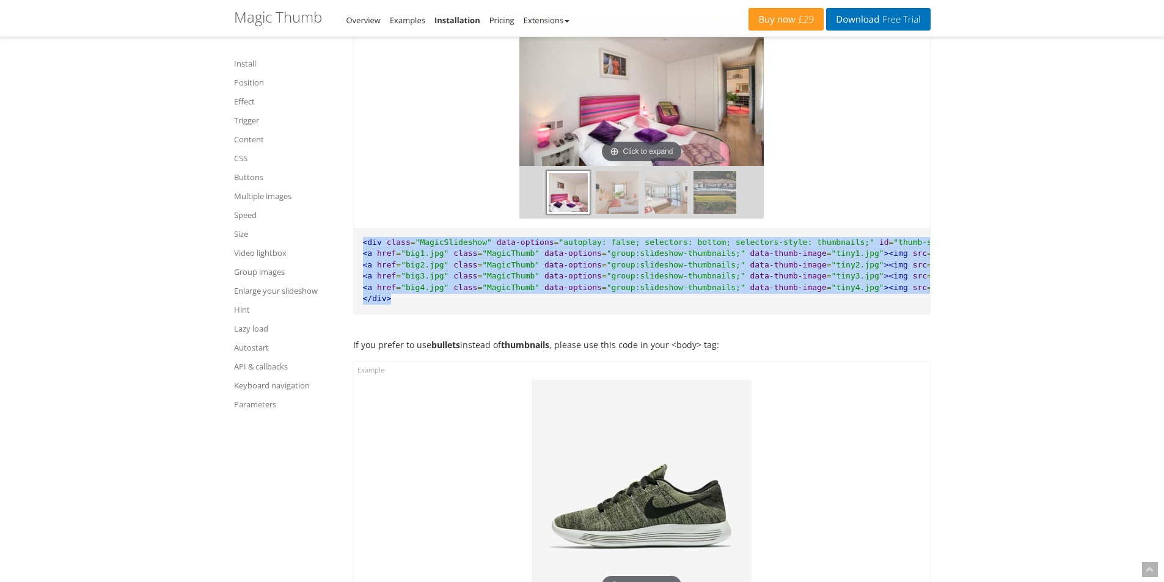
drag, startPoint x: 363, startPoint y: 257, endPoint x: 439, endPoint y: 318, distance: 97.8
click at [439, 314] on pre "<div class = "MagicSlideshow" data-options = "autoplay: false; selectors: botto…" at bounding box center [642, 271] width 576 height 86
copy pre "<div class = "MagicSlideshow" data-options = "autoplay: false; selectors: botto…"
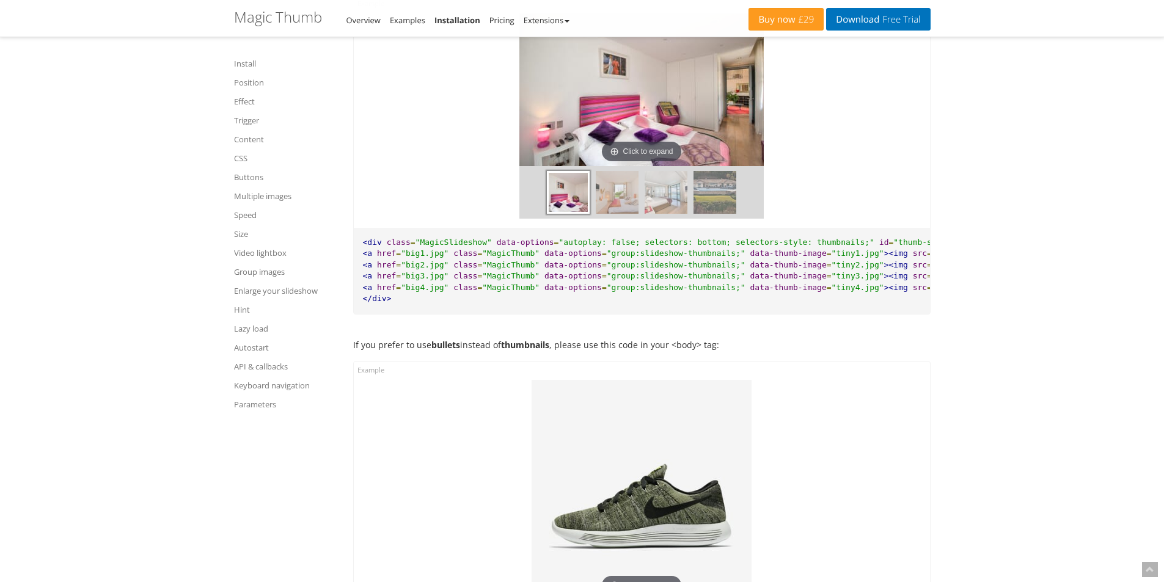
click at [856, 191] on div "Click to expand Click to expand Click to expand Click to expand" at bounding box center [642, 111] width 576 height 233
click at [713, 211] on img at bounding box center [715, 192] width 43 height 43
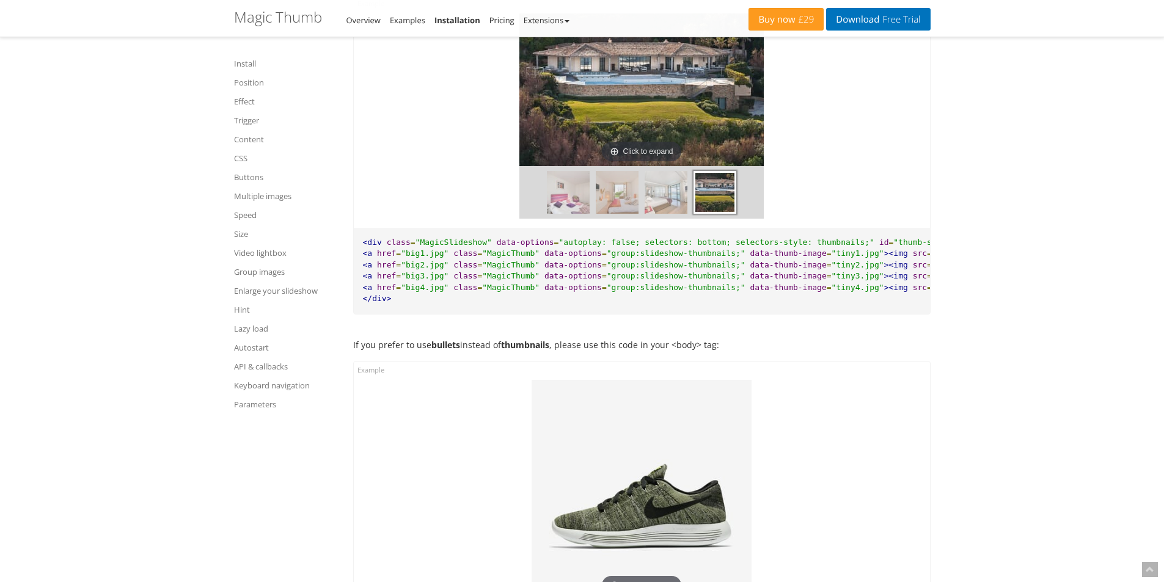
click at [677, 211] on img at bounding box center [666, 192] width 43 height 43
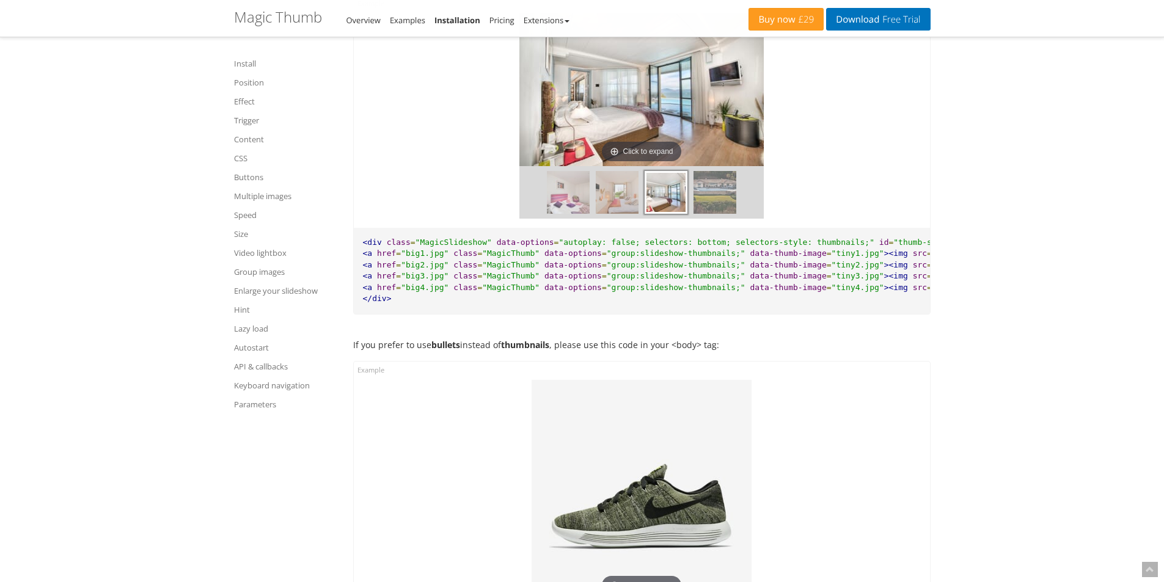
click at [614, 208] on img at bounding box center [617, 192] width 43 height 43
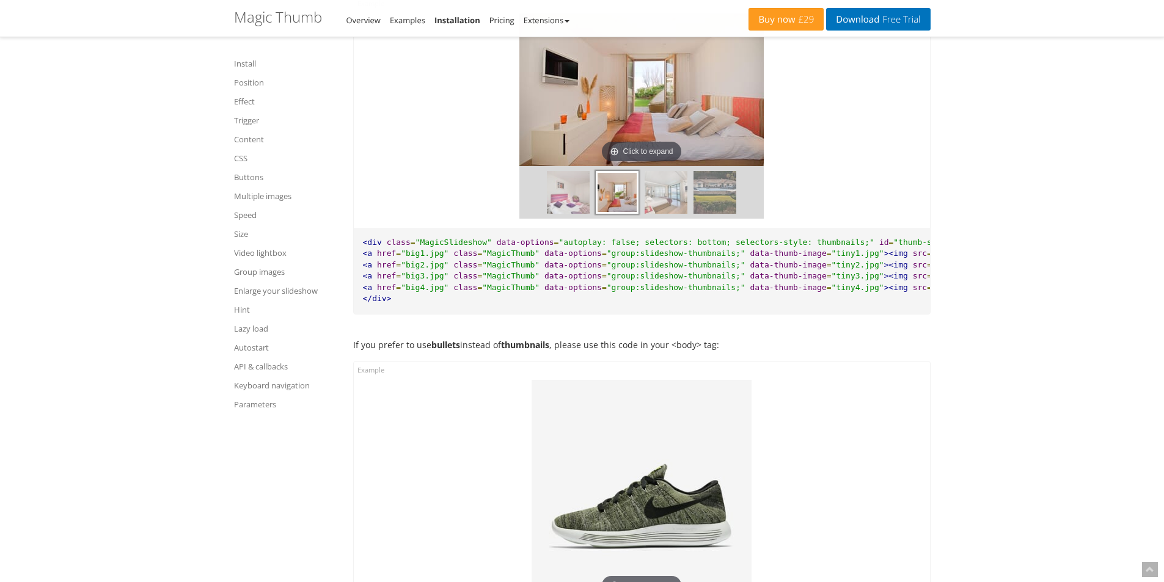
click at [539, 196] on div at bounding box center [642, 192] width 244 height 53
